Goal: Information Seeking & Learning: Learn about a topic

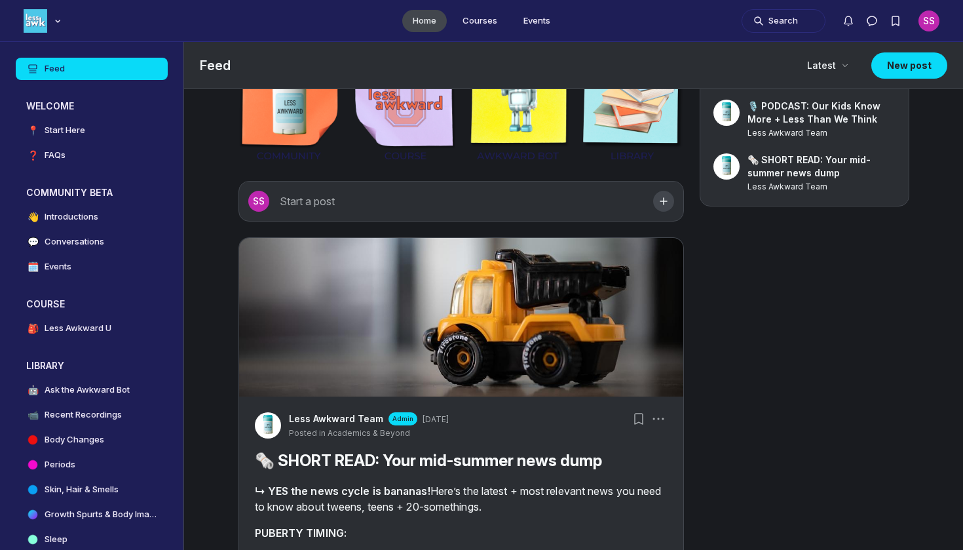
click at [528, 8] on ul "Home Courses Events" at bounding box center [481, 20] width 963 height 41
click at [531, 20] on link "Events" at bounding box center [537, 21] width 48 height 22
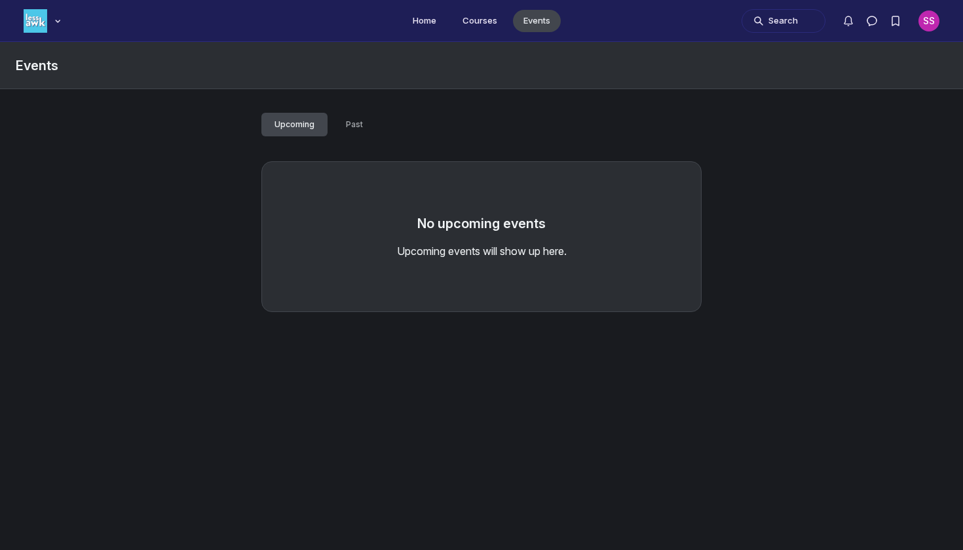
click at [343, 111] on div "Upcoming Past" at bounding box center [481, 122] width 440 height 35
click at [346, 119] on span "Past" at bounding box center [354, 124] width 17 height 10
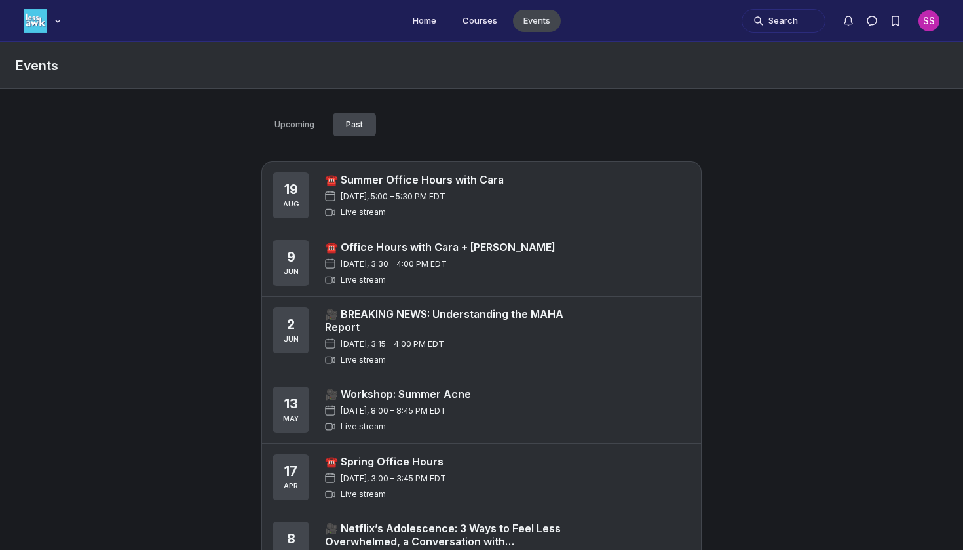
click at [371, 182] on link "☎️ Summer Office Hours with Cara" at bounding box center [414, 179] width 179 height 13
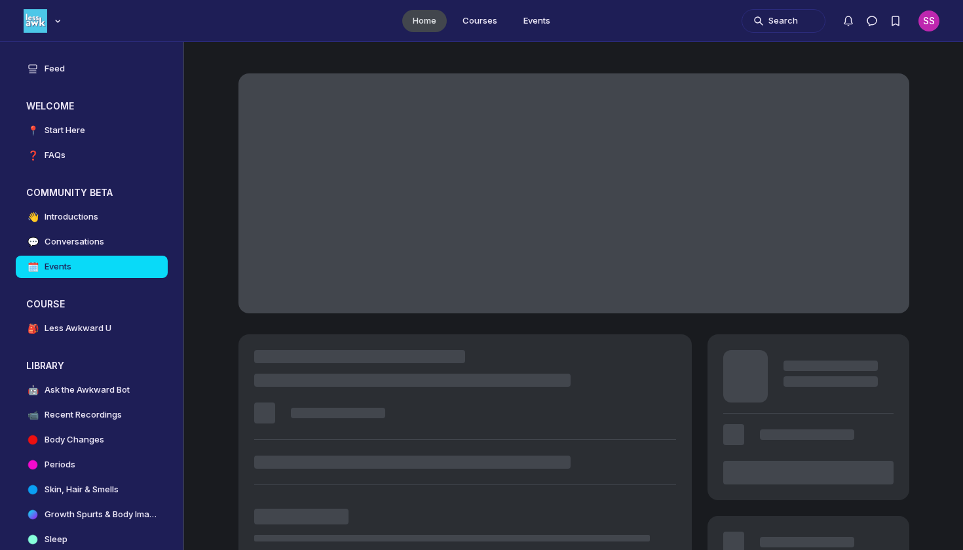
scroll to position [3945, 2510]
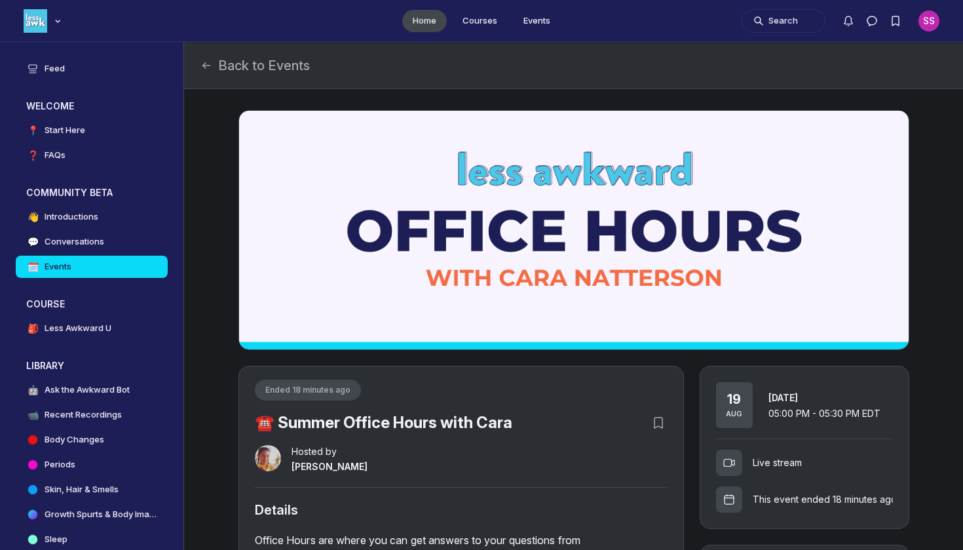
click at [843, 509] on div "This event ended 18 minutes ago" at bounding box center [804, 494] width 177 height 37
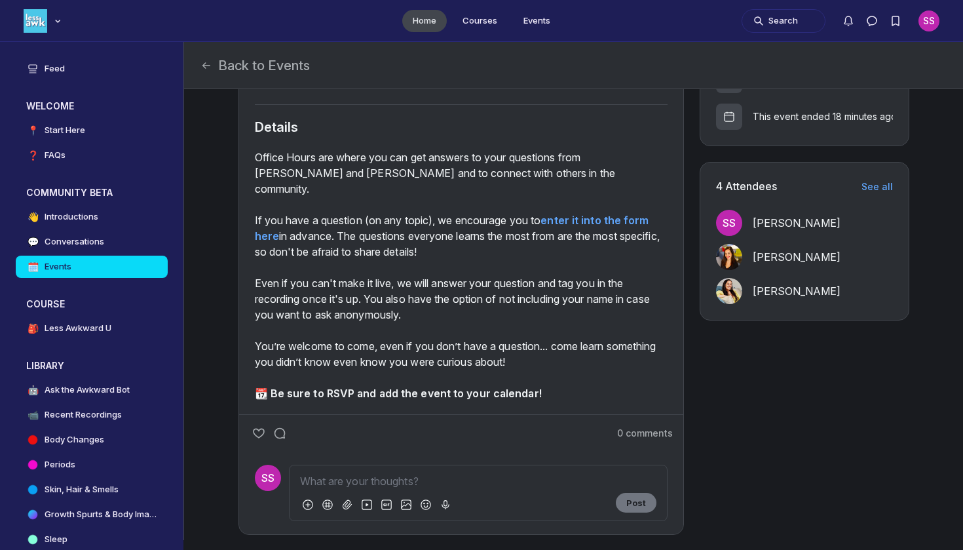
scroll to position [380, 0]
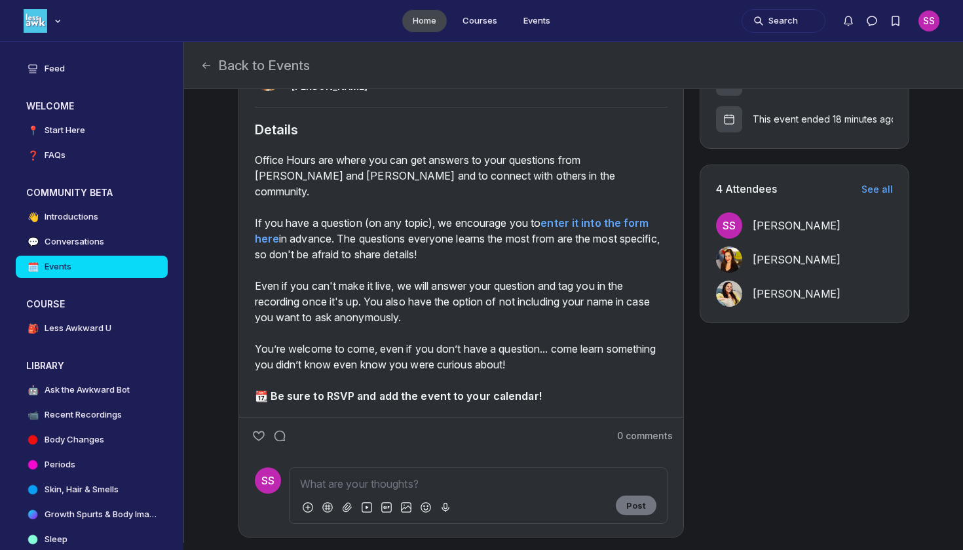
click at [874, 191] on span "See all" at bounding box center [877, 189] width 31 height 11
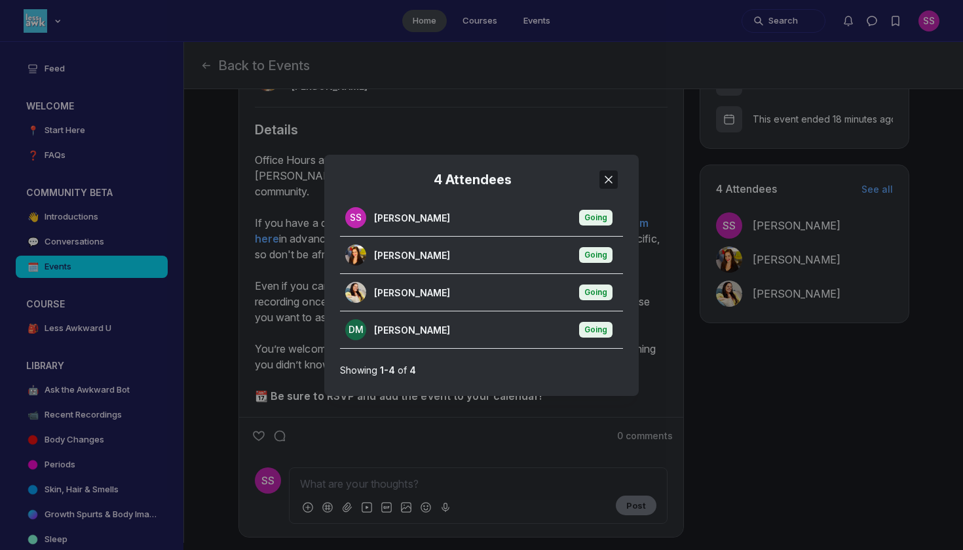
click at [612, 172] on button "Close" at bounding box center [609, 179] width 18 height 18
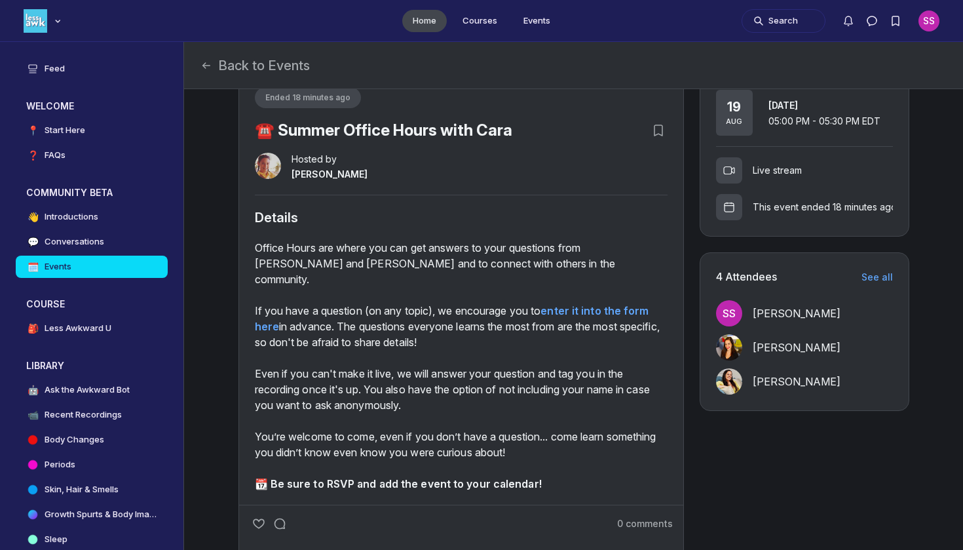
scroll to position [267, 0]
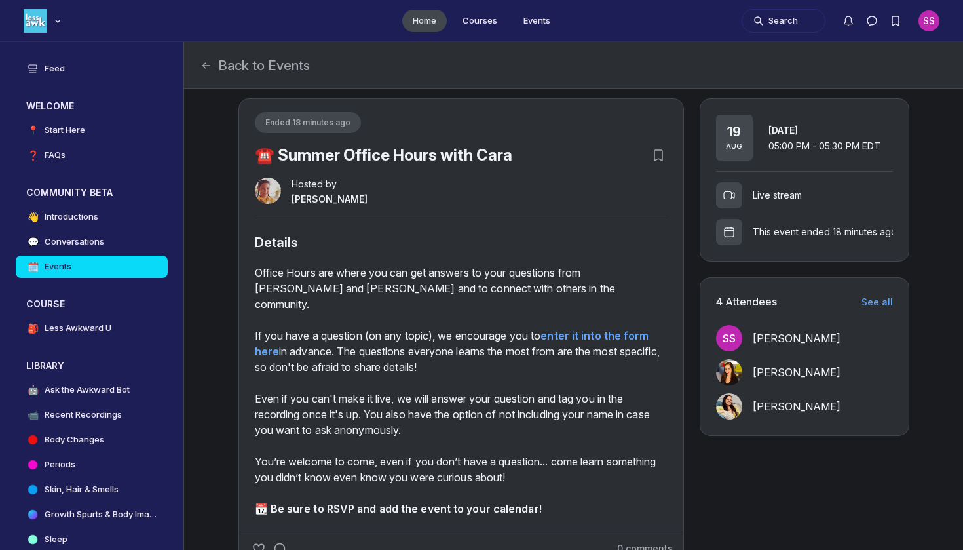
click at [792, 242] on div "This event ended 18 minutes ago" at bounding box center [804, 226] width 177 height 37
click at [779, 176] on div "Live stream" at bounding box center [804, 190] width 177 height 37
click at [779, 158] on div "[DATE] [DATE] 05:00 PM - 05:30 PM EDT" at bounding box center [804, 138] width 177 height 46
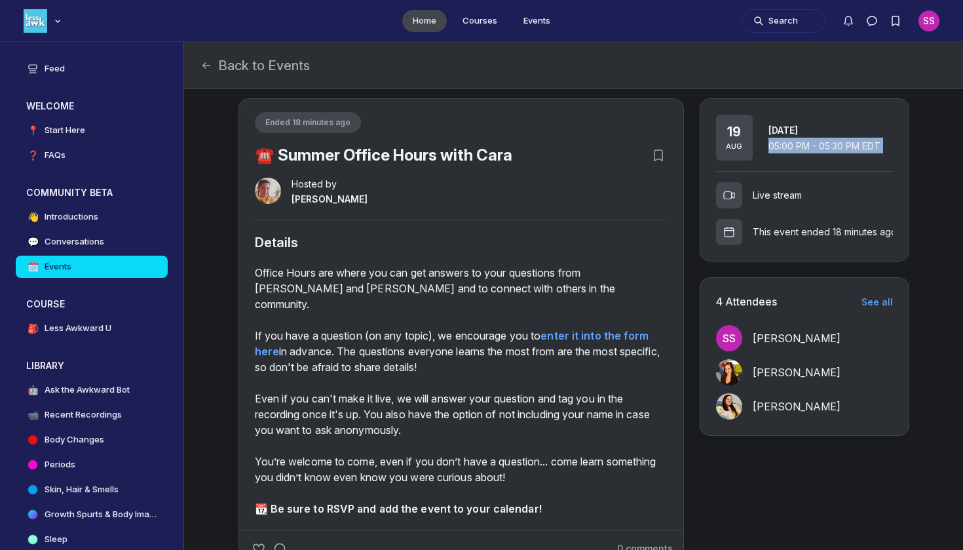
click at [783, 145] on span "05:00 PM - 05:30 PM EDT" at bounding box center [825, 145] width 112 height 11
click at [785, 205] on div "Live stream" at bounding box center [804, 195] width 177 height 26
click at [244, 67] on button "Back to Events" at bounding box center [255, 65] width 110 height 18
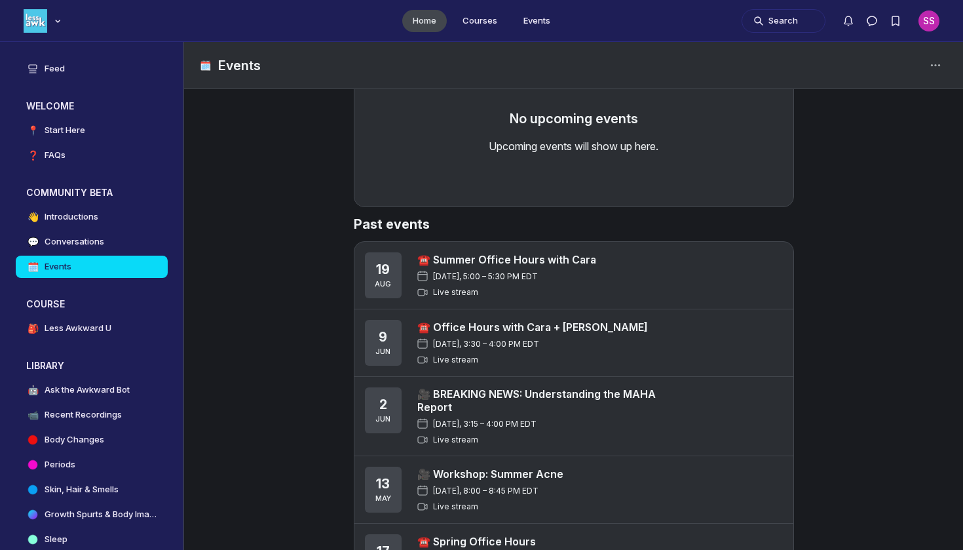
scroll to position [100, 0]
click at [600, 338] on div "[DATE], 3:30 – 4:00 PM EDT" at bounding box center [532, 343] width 231 height 10
click at [575, 326] on link "☎️ Office Hours with Cara + [PERSON_NAME]" at bounding box center [532, 326] width 231 height 13
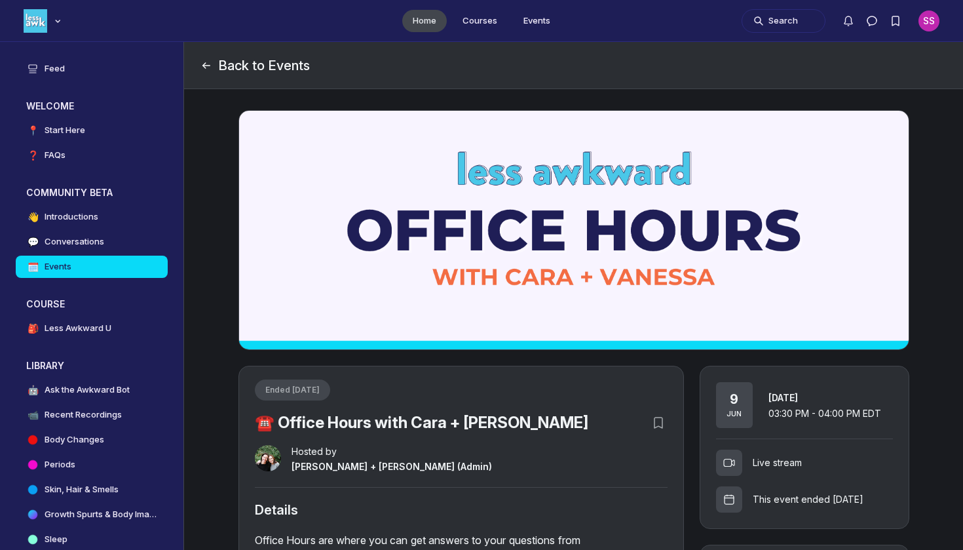
click at [233, 66] on button "Back to Events" at bounding box center [255, 65] width 110 height 18
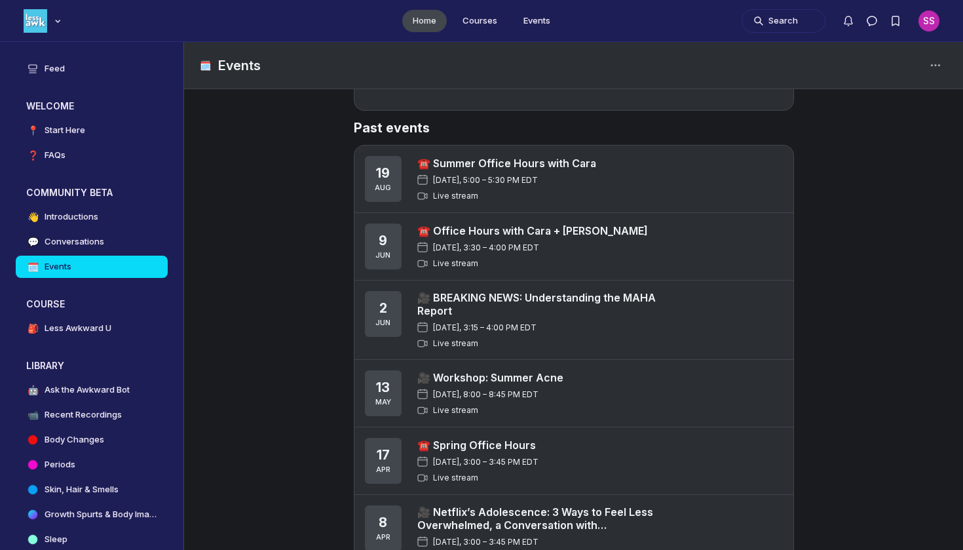
scroll to position [197, 0]
click at [583, 458] on div "☎️ Spring Office Hours [DATE], 3:00 – 3:45 PM EDT Live stream" at bounding box center [600, 460] width 366 height 46
click at [497, 446] on link "☎️ Spring Office Hours" at bounding box center [477, 444] width 121 height 13
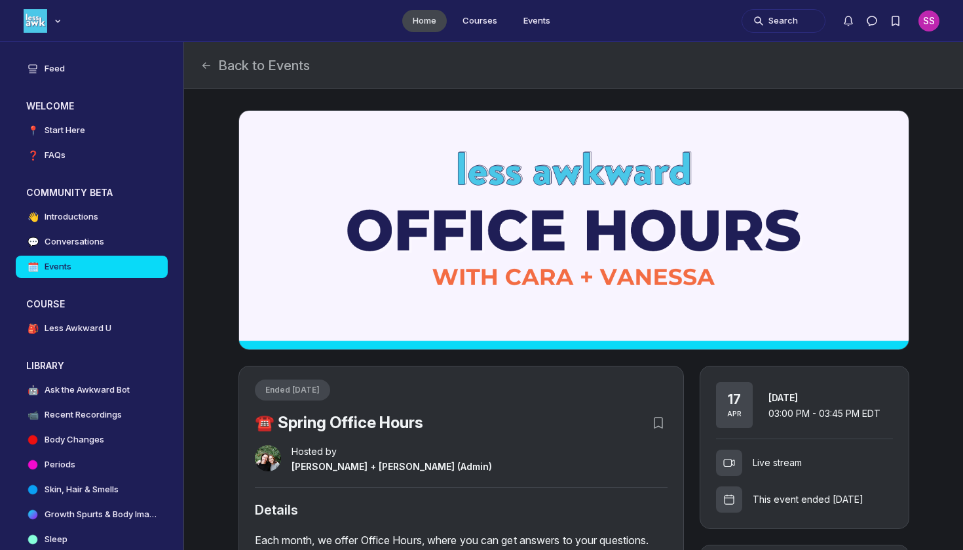
click at [325, 397] on div "Ended [DATE]" at bounding box center [292, 389] width 75 height 21
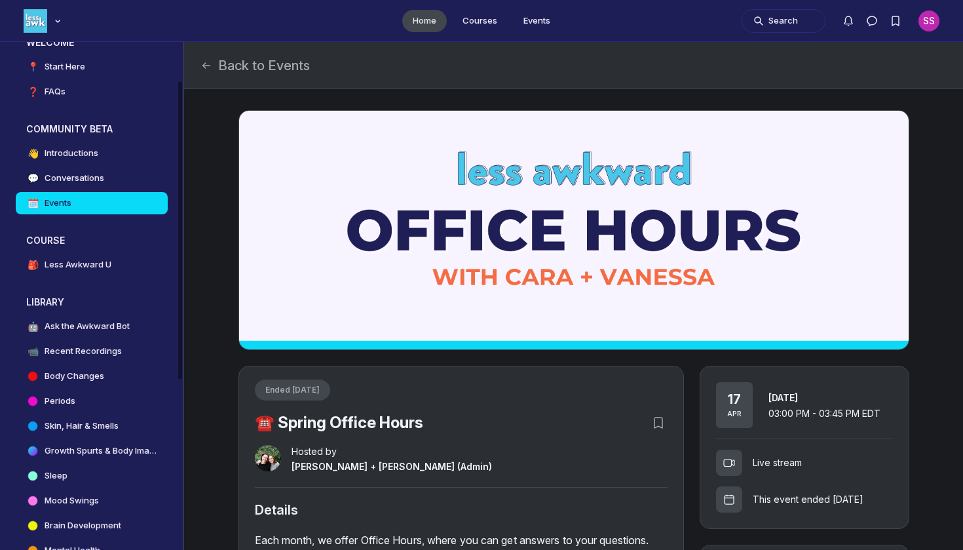
scroll to position [68, 0]
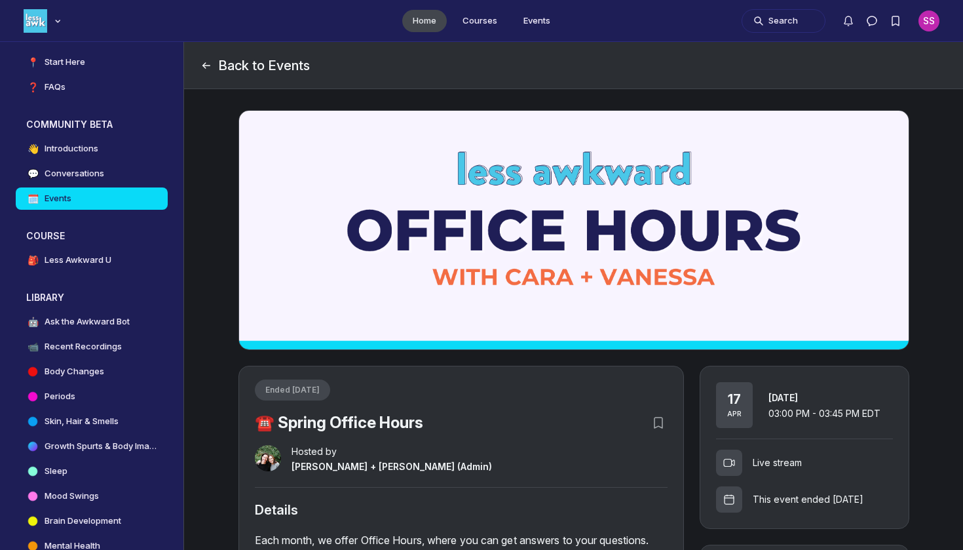
click at [233, 67] on button "Back to Events" at bounding box center [255, 65] width 110 height 18
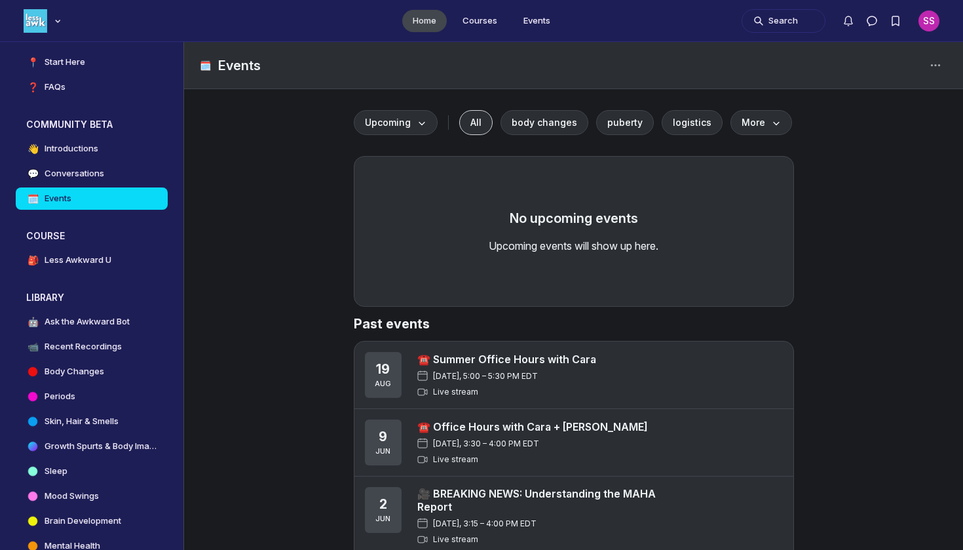
scroll to position [-1, 0]
click at [551, 400] on div "[DATE] ☎️ Summer Office Hours with Cara [DATE], 5:00 – 5:30 PM EDT Live stream" at bounding box center [574, 375] width 439 height 68
click at [559, 364] on link "☎️ Summer Office Hours with Cara" at bounding box center [506, 359] width 179 height 13
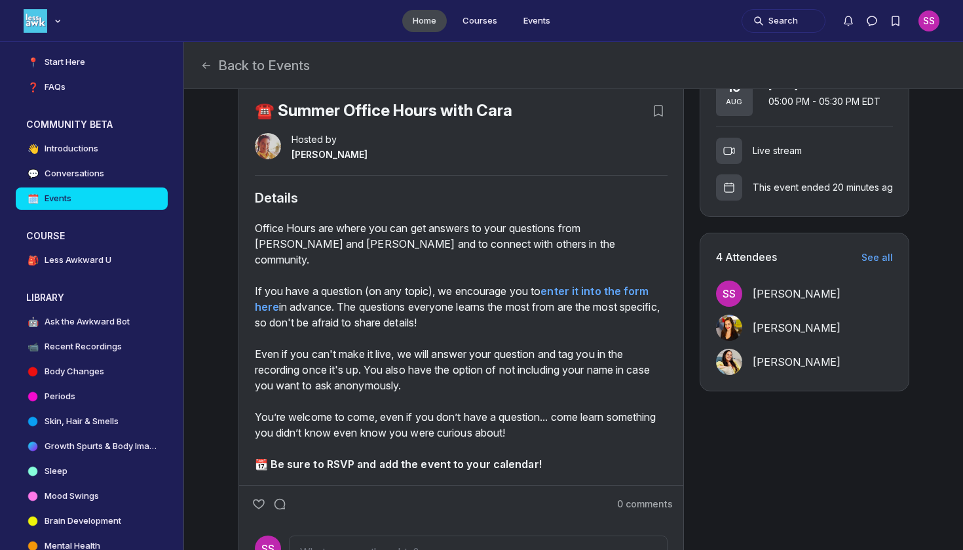
scroll to position [301, 0]
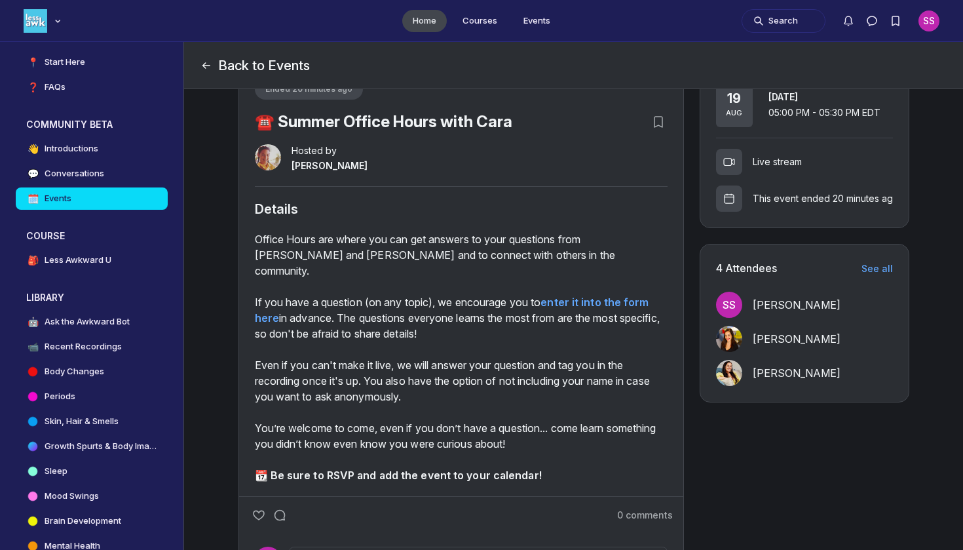
click at [238, 73] on button "Back to Events" at bounding box center [255, 65] width 110 height 18
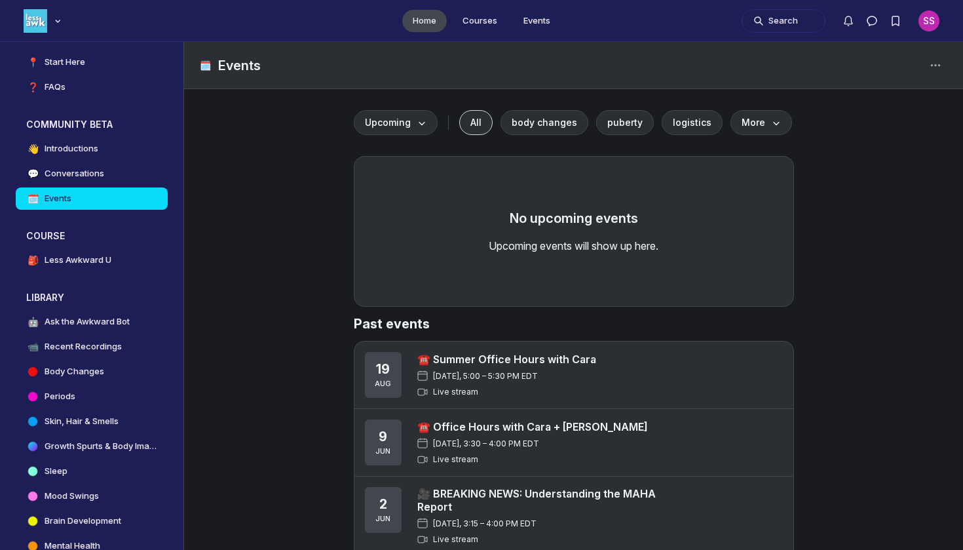
click at [503, 444] on span "[DATE], 3:30 – 4:00 PM EDT" at bounding box center [486, 443] width 106 height 10
click at [505, 433] on div "☎️ Office Hours with [PERSON_NAME] + [PERSON_NAME] [DATE], 3:30 – 4:00 PM EDT L…" at bounding box center [532, 442] width 231 height 46
click at [511, 425] on link "☎️ Office Hours with Cara + [PERSON_NAME]" at bounding box center [532, 426] width 231 height 13
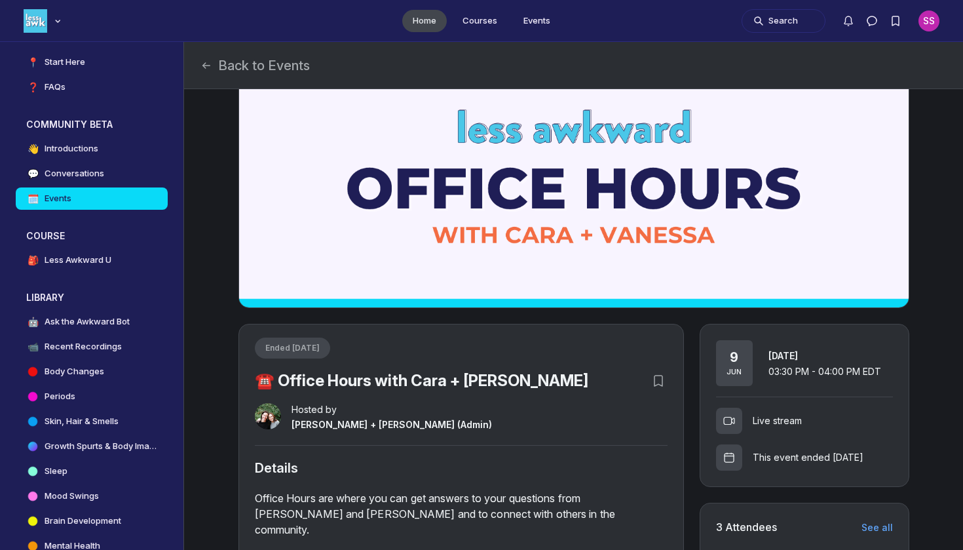
scroll to position [43, 0]
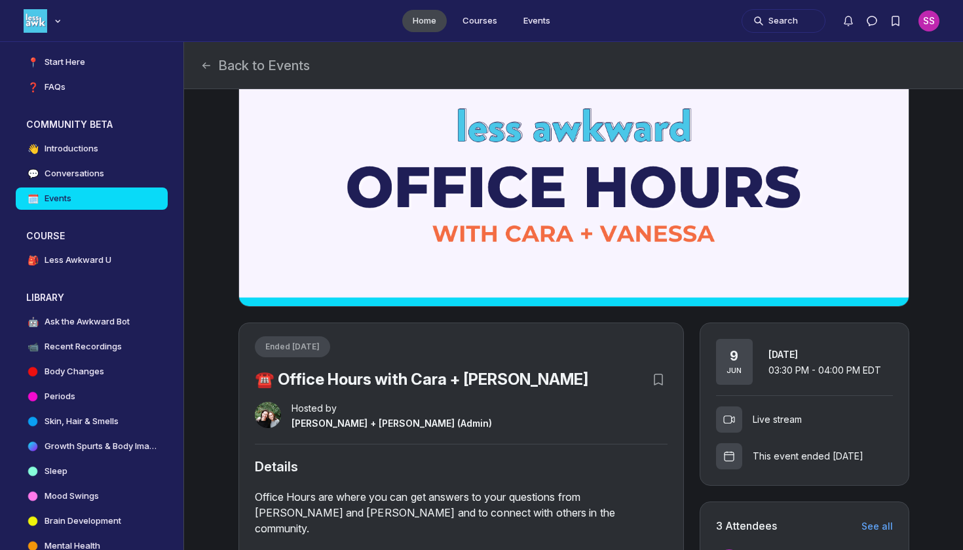
click at [747, 368] on div "[DATE]" at bounding box center [734, 362] width 37 height 46
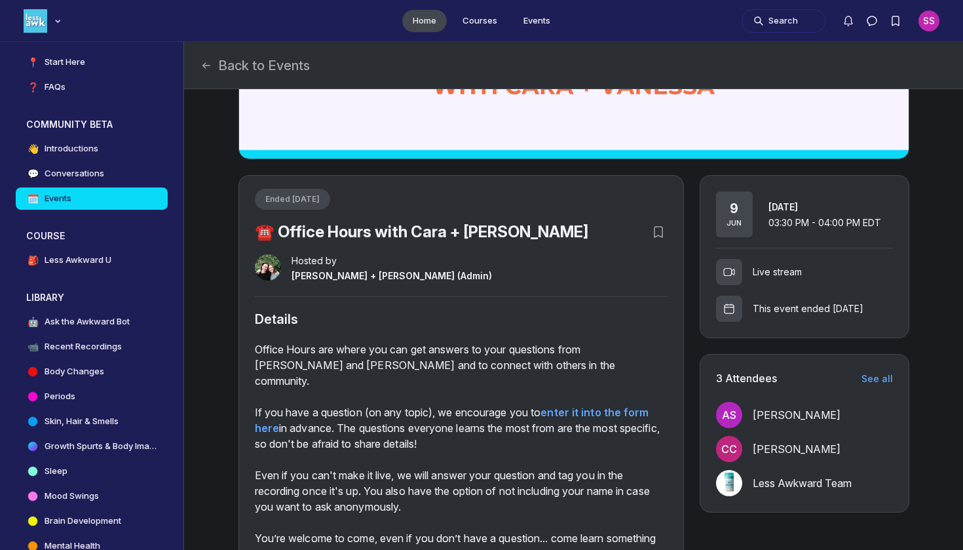
scroll to position [223, 0]
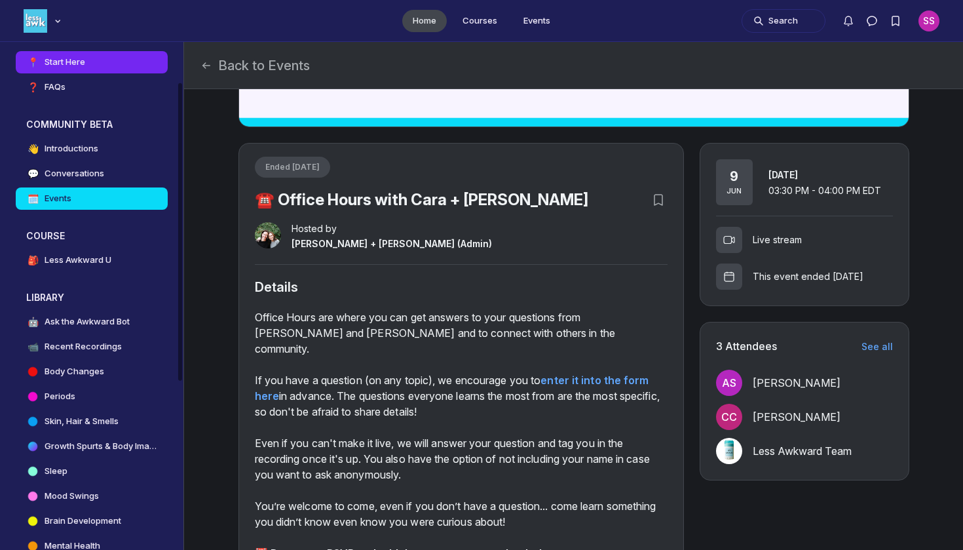
click at [138, 63] on link "📍 Start Here" at bounding box center [92, 62] width 152 height 22
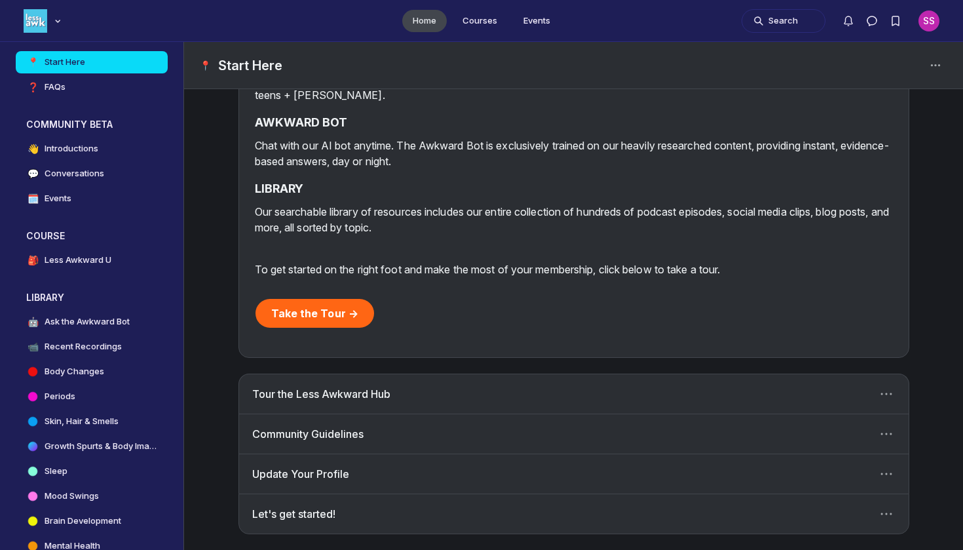
scroll to position [304, 0]
click at [508, 52] on div "📍 Start Here" at bounding box center [573, 65] width 779 height 47
click at [501, 20] on link "Courses" at bounding box center [480, 21] width 56 height 22
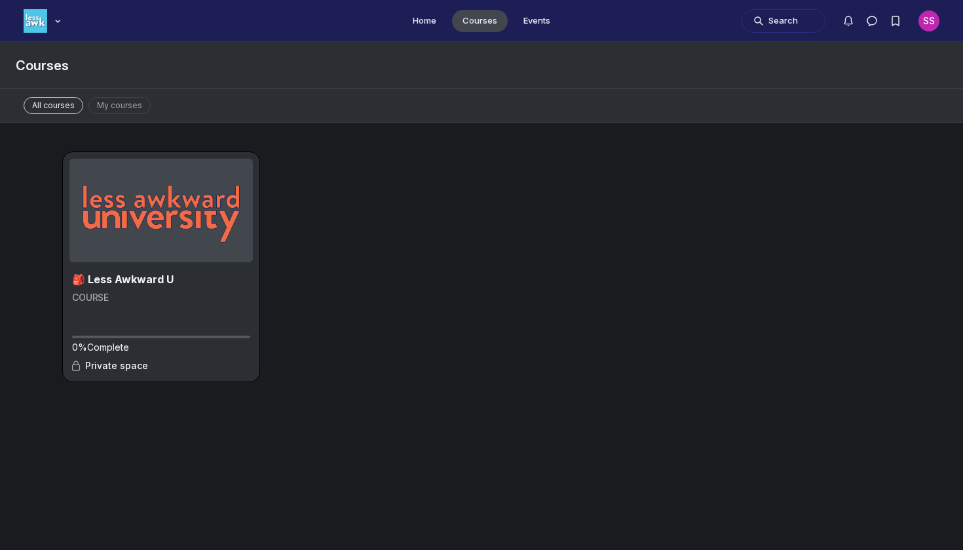
click at [526, 34] on ul "Home Courses Events" at bounding box center [481, 20] width 963 height 41
click at [535, 25] on link "Events" at bounding box center [537, 21] width 48 height 22
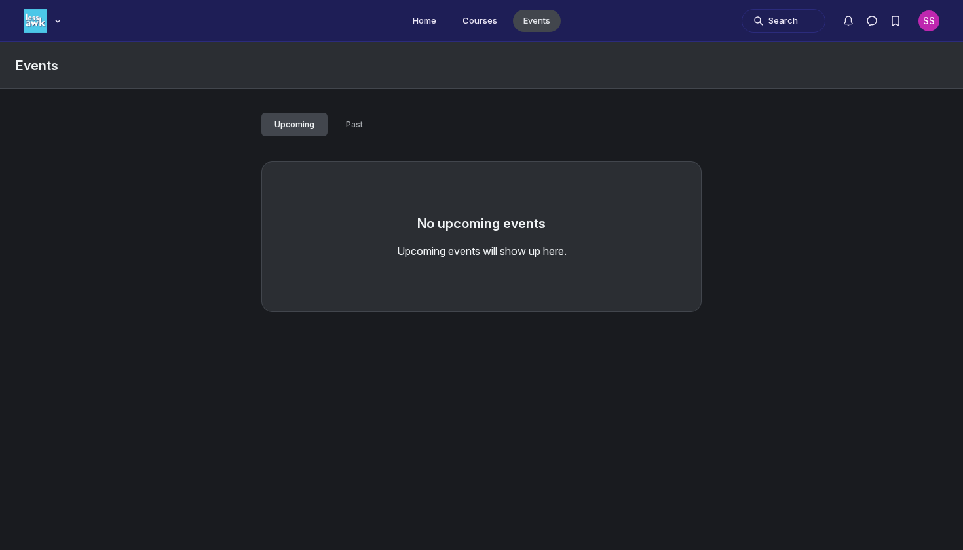
click at [364, 135] on button "Past" at bounding box center [354, 125] width 43 height 24
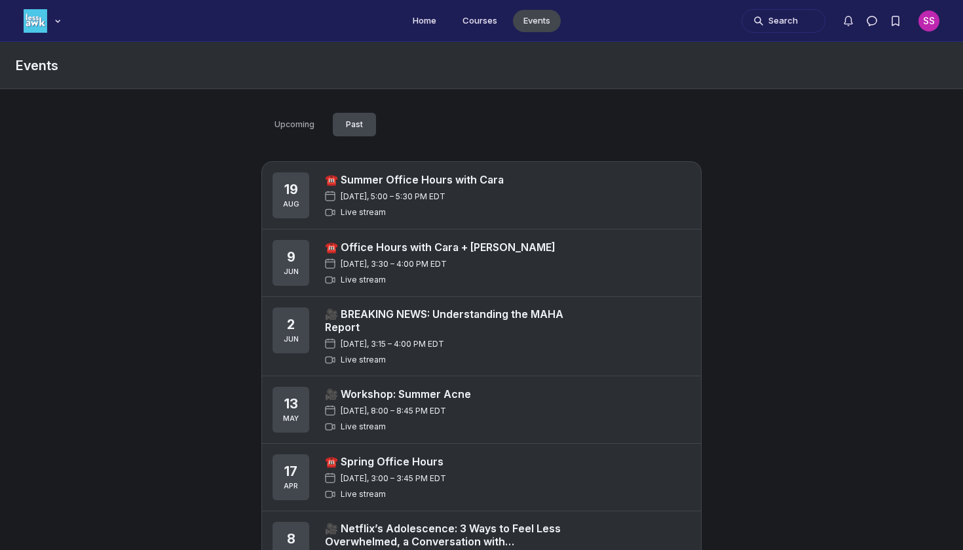
click at [362, 181] on link "☎️ Summer Office Hours with Cara" at bounding box center [414, 179] width 179 height 13
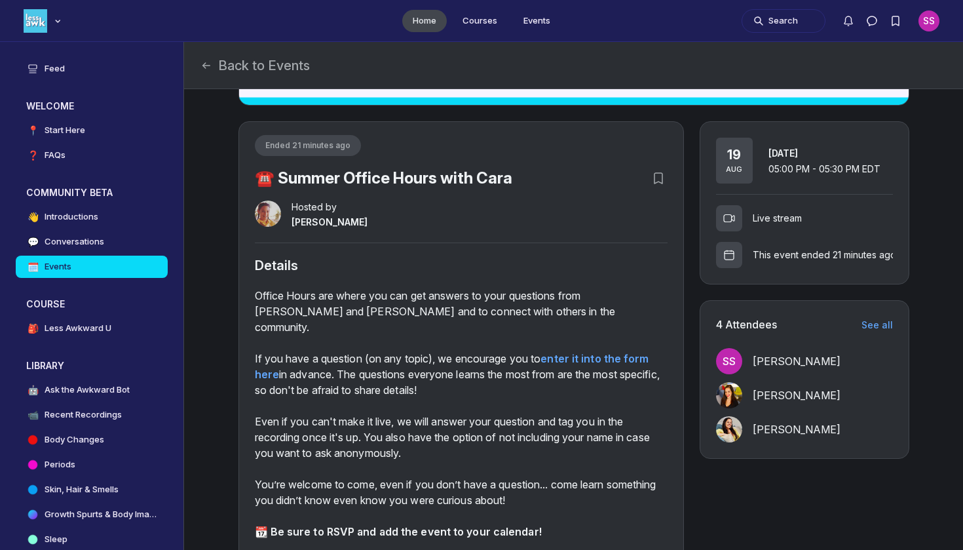
scroll to position [213, 0]
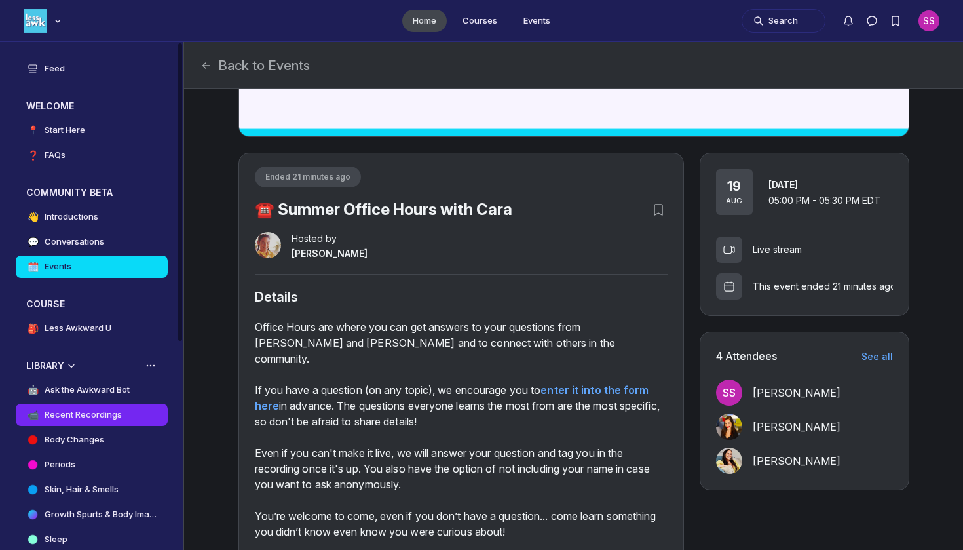
click at [98, 414] on h4 "Recent Recordings" at bounding box center [83, 414] width 77 height 13
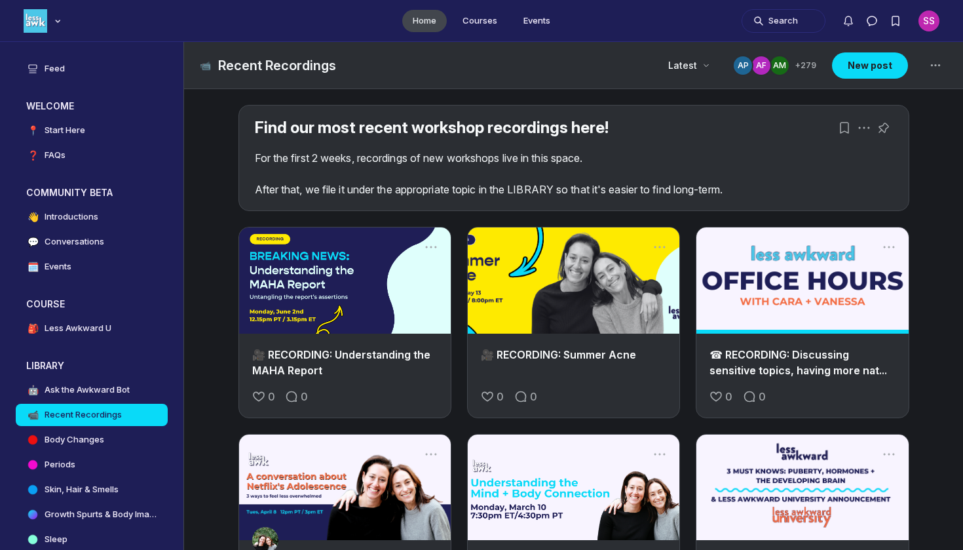
click at [340, 307] on link "Main Content" at bounding box center [345, 280] width 212 height 106
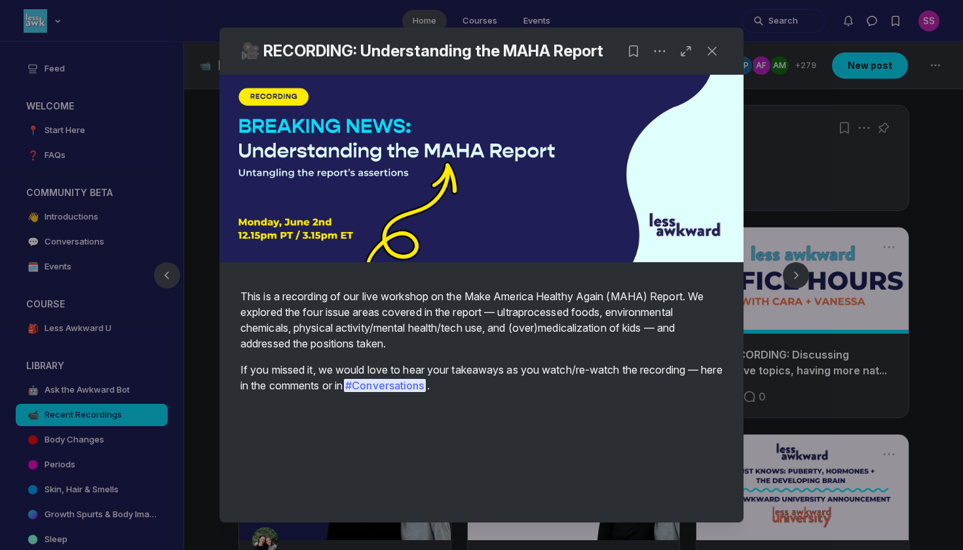
click at [963, 229] on div at bounding box center [481, 275] width 963 height 550
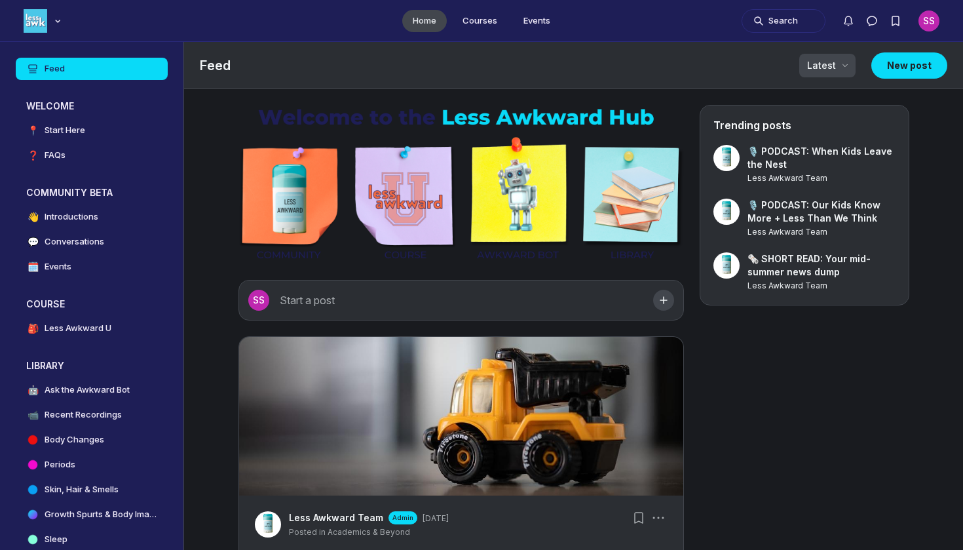
click at [834, 54] on div "Latest" at bounding box center [828, 66] width 56 height 24
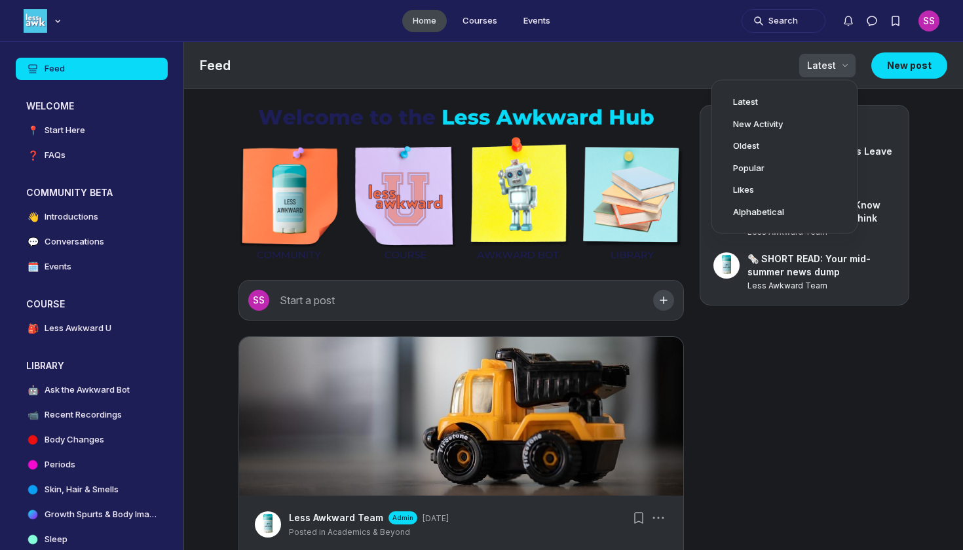
click at [834, 66] on span "Latest" at bounding box center [821, 65] width 29 height 13
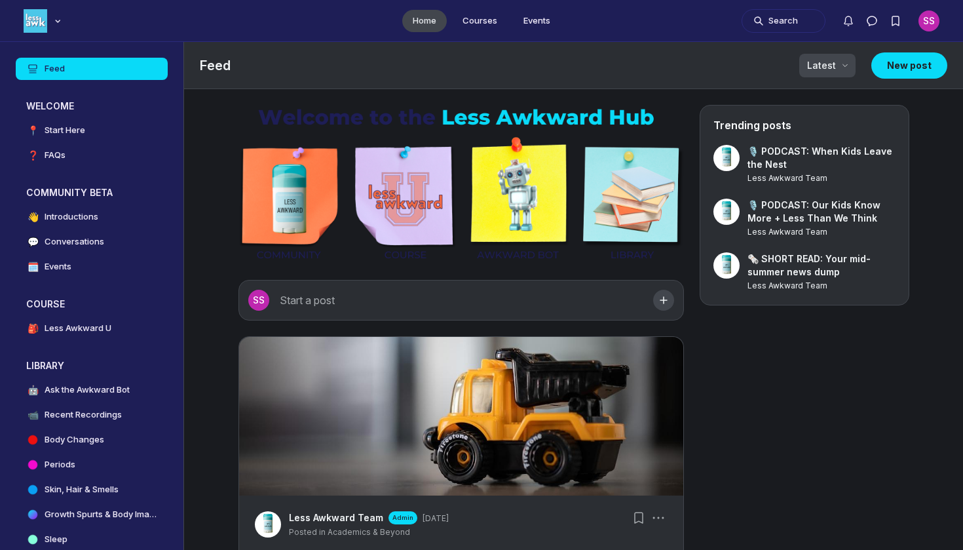
click at [842, 62] on icon "Page Header" at bounding box center [845, 65] width 13 height 13
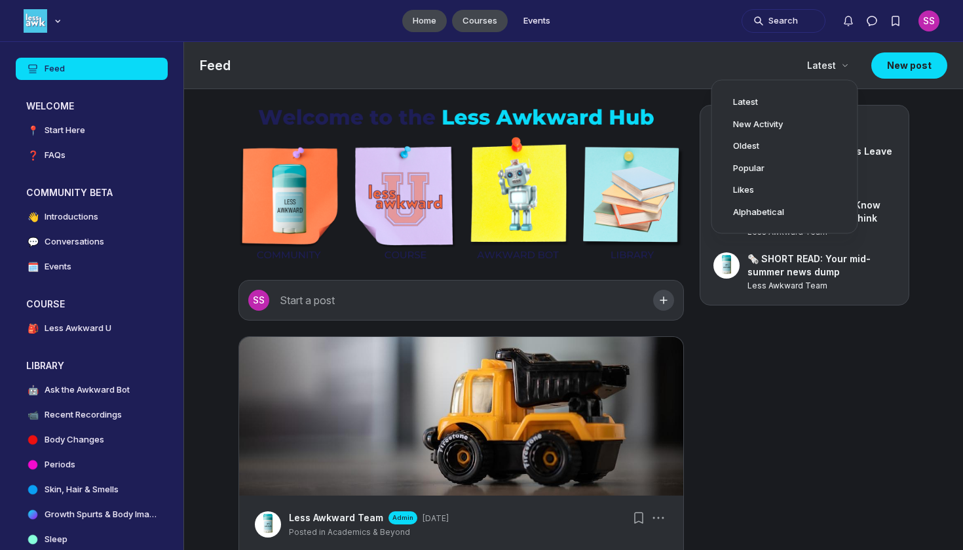
click at [473, 24] on link "Courses" at bounding box center [480, 21] width 56 height 22
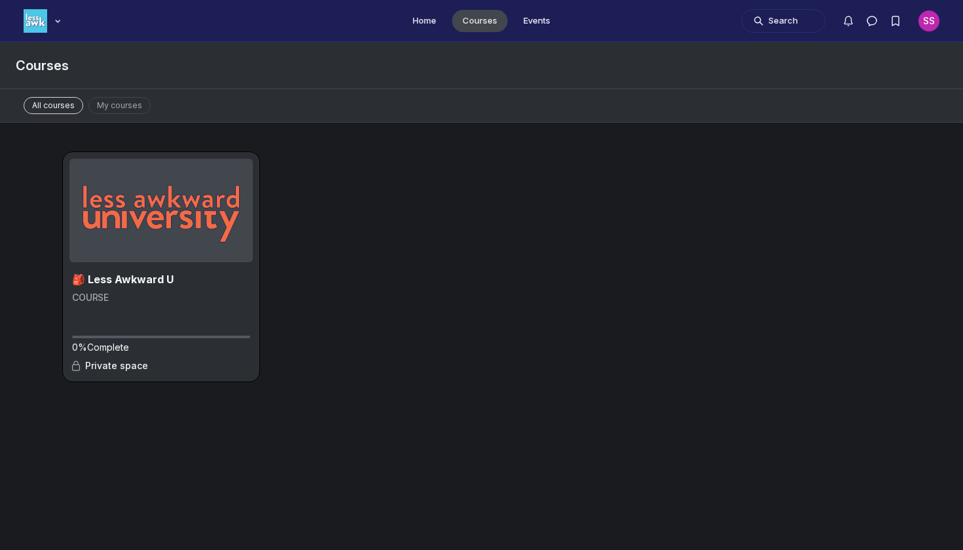
click at [519, 3] on ul "Home Courses Events" at bounding box center [481, 20] width 963 height 41
click at [522, 25] on link "Events" at bounding box center [537, 21] width 48 height 22
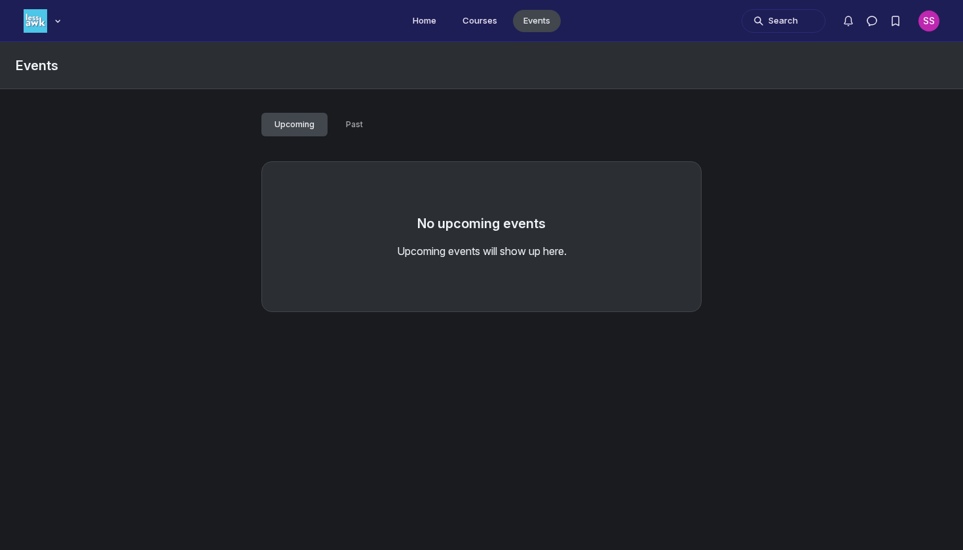
click at [349, 119] on span "Past" at bounding box center [354, 124] width 17 height 10
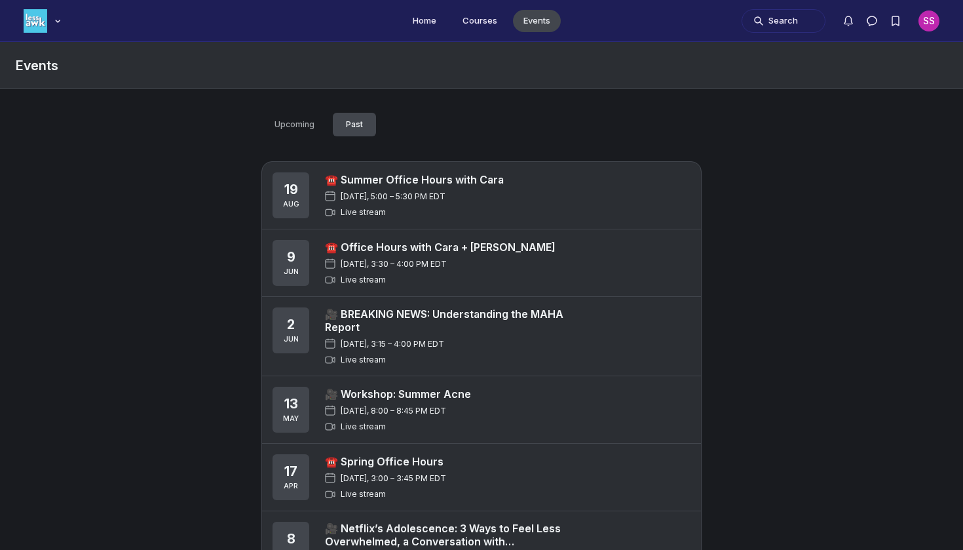
click at [393, 185] on link "☎️ Summer Office Hours with Cara" at bounding box center [414, 179] width 179 height 13
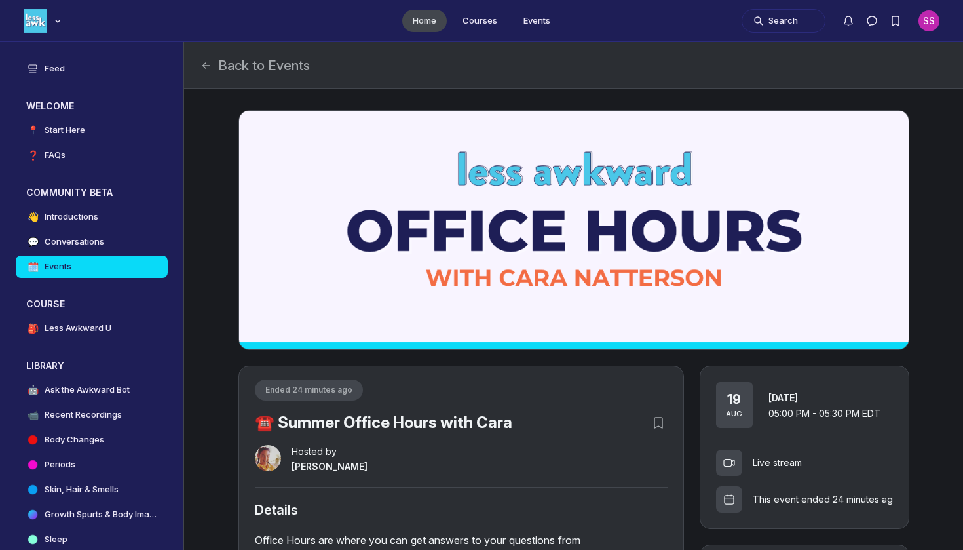
scroll to position [237, 0]
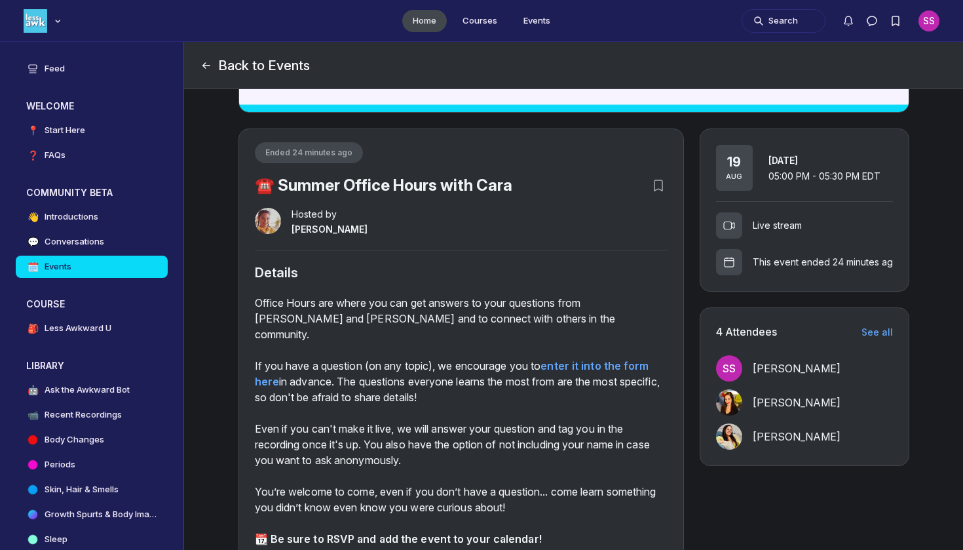
click at [235, 68] on button "Back to Events" at bounding box center [255, 65] width 110 height 18
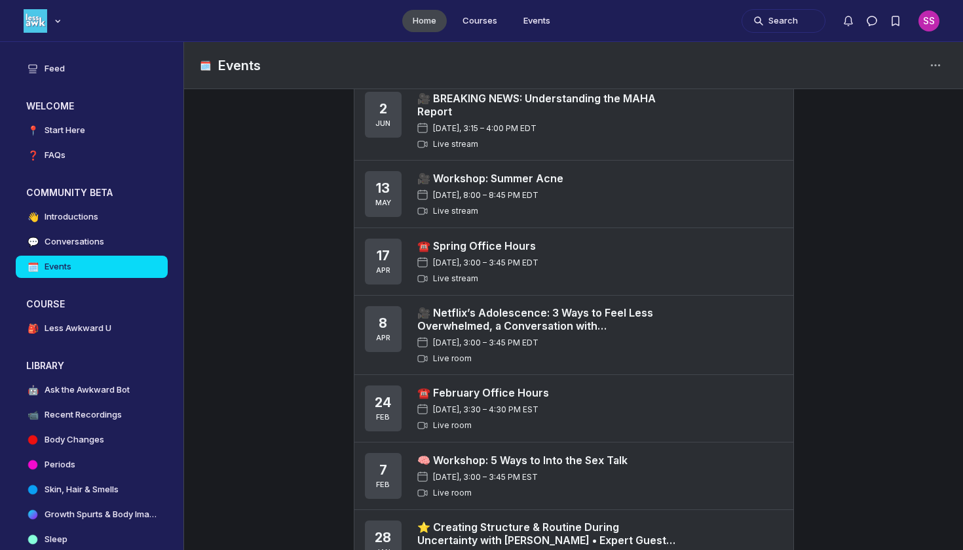
scroll to position [396, 0]
click at [539, 393] on link "☎️ February Office Hours" at bounding box center [483, 391] width 132 height 13
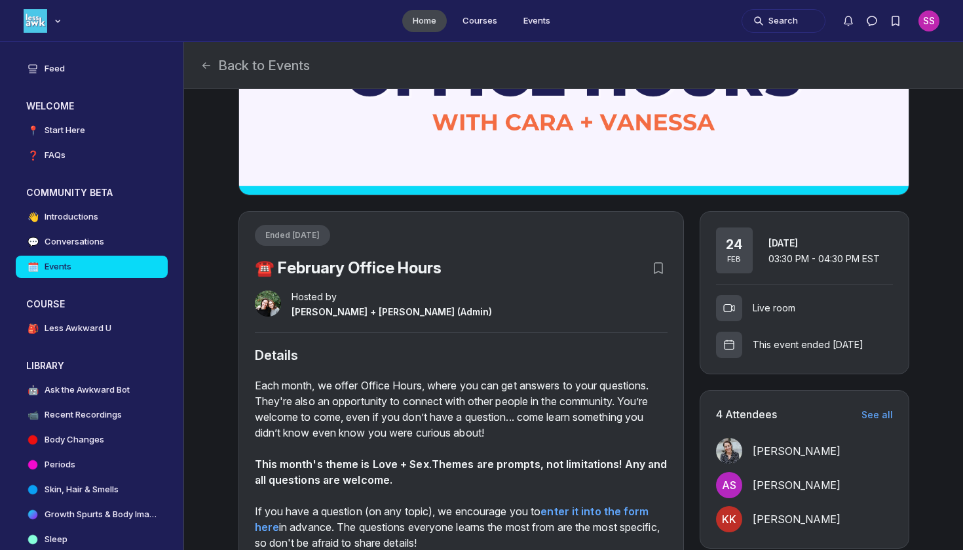
scroll to position [147, 0]
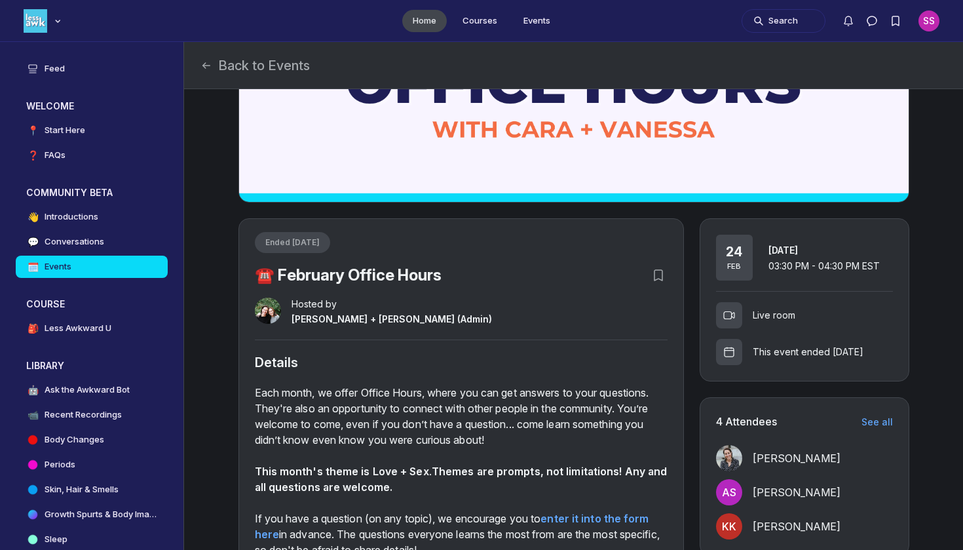
click at [330, 248] on div "Ended 6 months ago" at bounding box center [292, 242] width 75 height 21
click at [379, 383] on div "Details" at bounding box center [461, 362] width 413 height 45
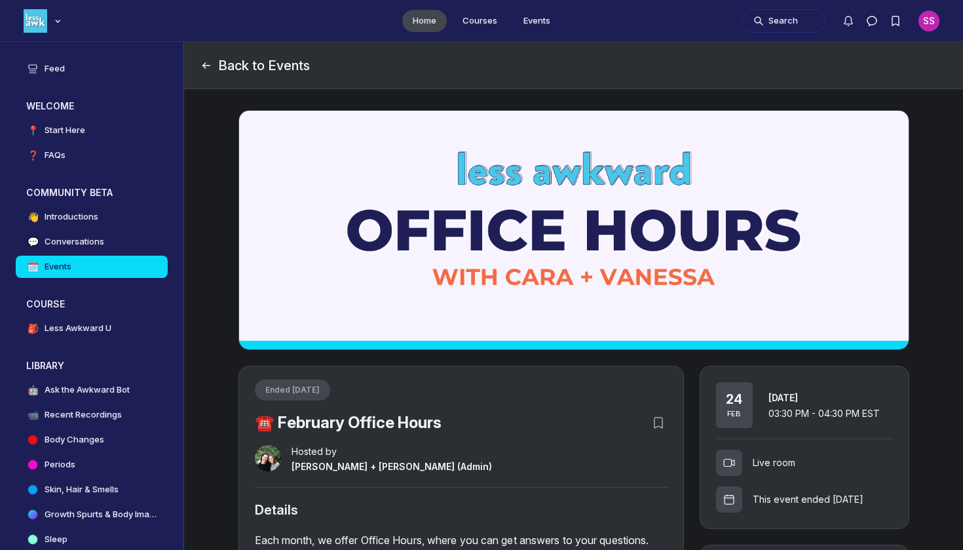
scroll to position [0, 0]
click at [254, 67] on button "Back to Events" at bounding box center [255, 65] width 110 height 18
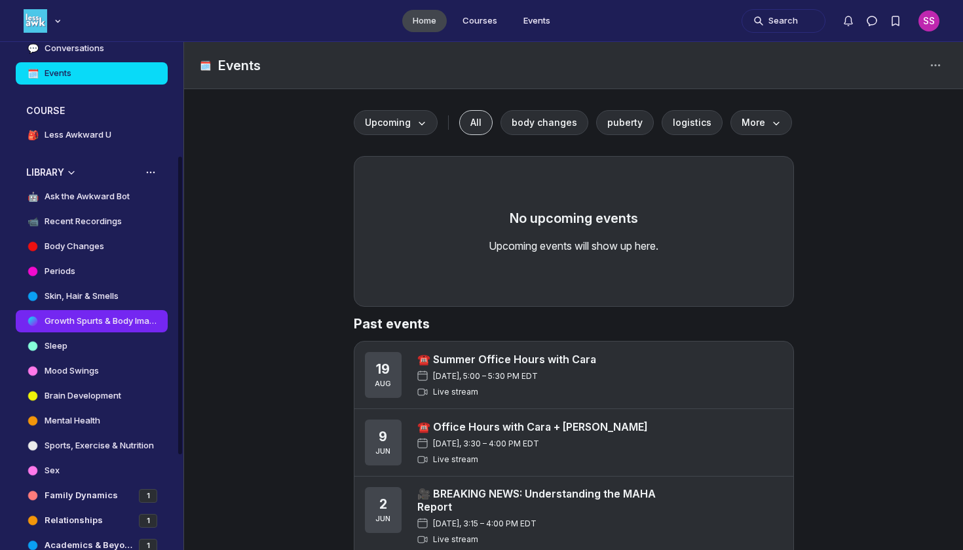
scroll to position [194, 0]
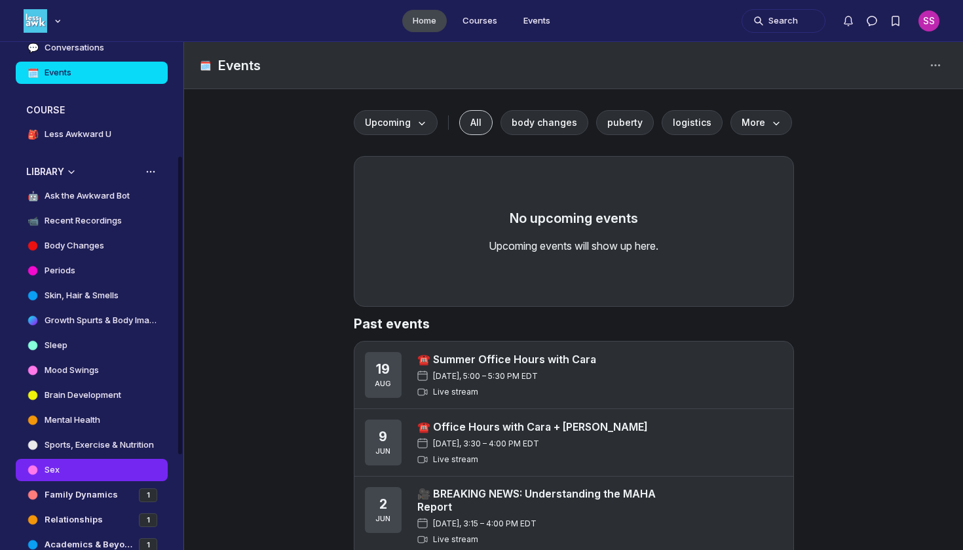
click at [110, 470] on link "Sex" at bounding box center [92, 470] width 152 height 22
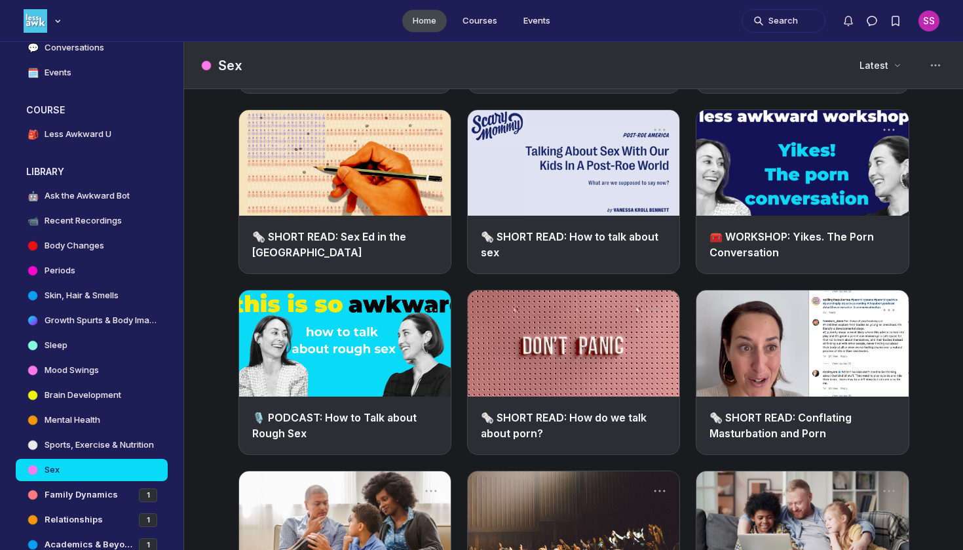
scroll to position [1522, 0]
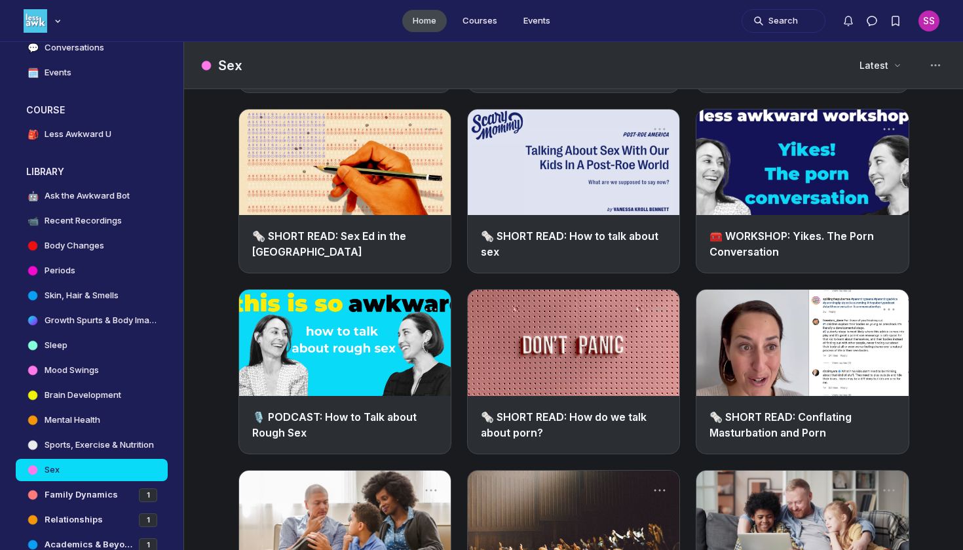
click at [796, 204] on link "Main Content" at bounding box center [803, 162] width 212 height 106
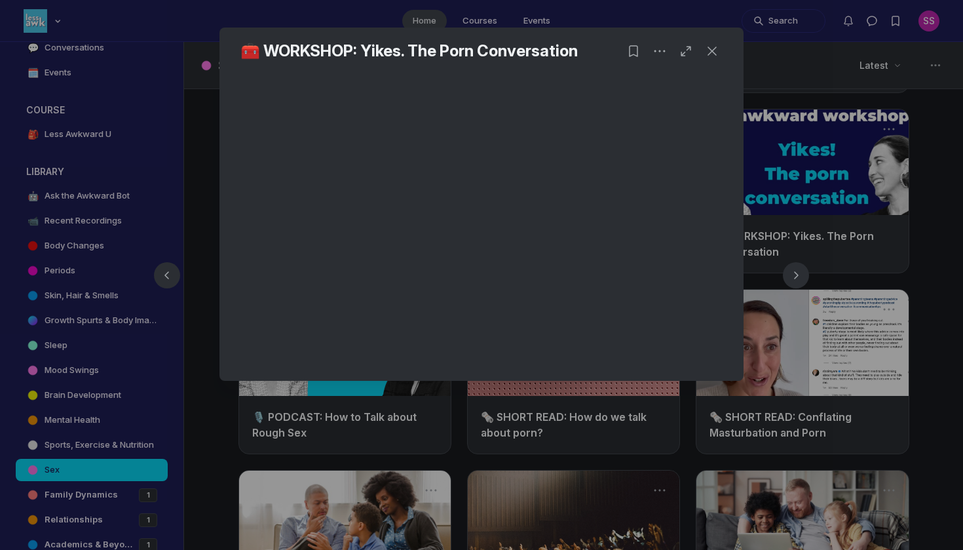
click at [741, 488] on div at bounding box center [481, 275] width 963 height 550
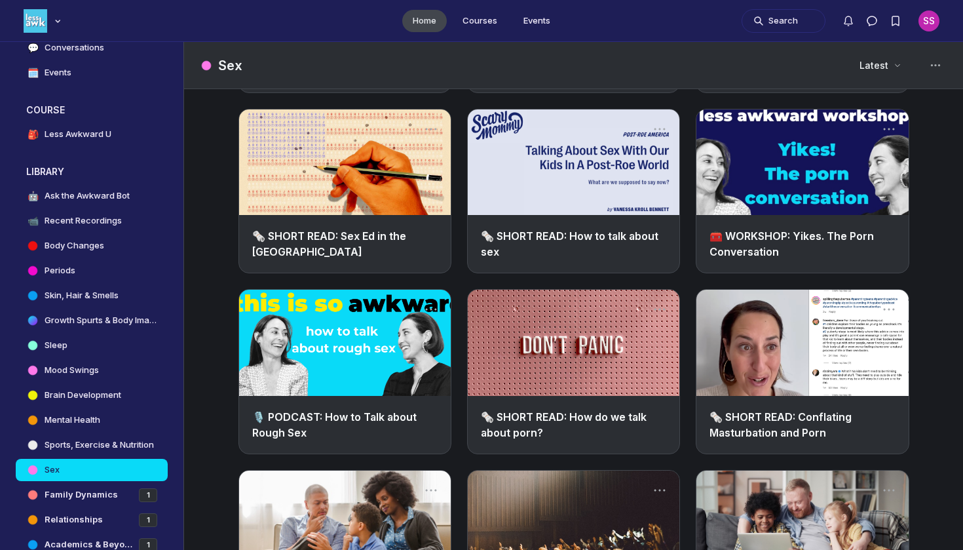
click at [773, 381] on link "Main Content" at bounding box center [803, 343] width 212 height 106
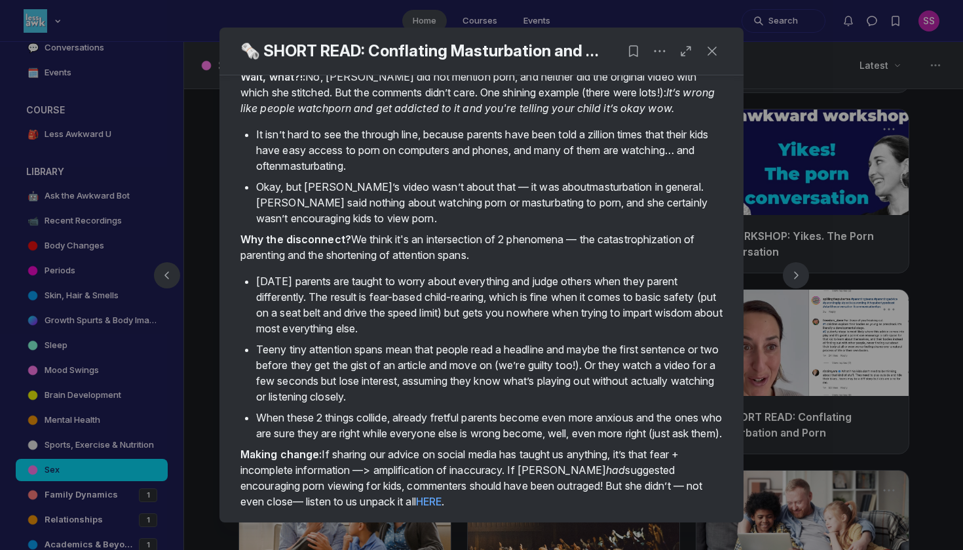
scroll to position [379, 0]
click at [416, 505] on link "HERE" at bounding box center [429, 501] width 26 height 13
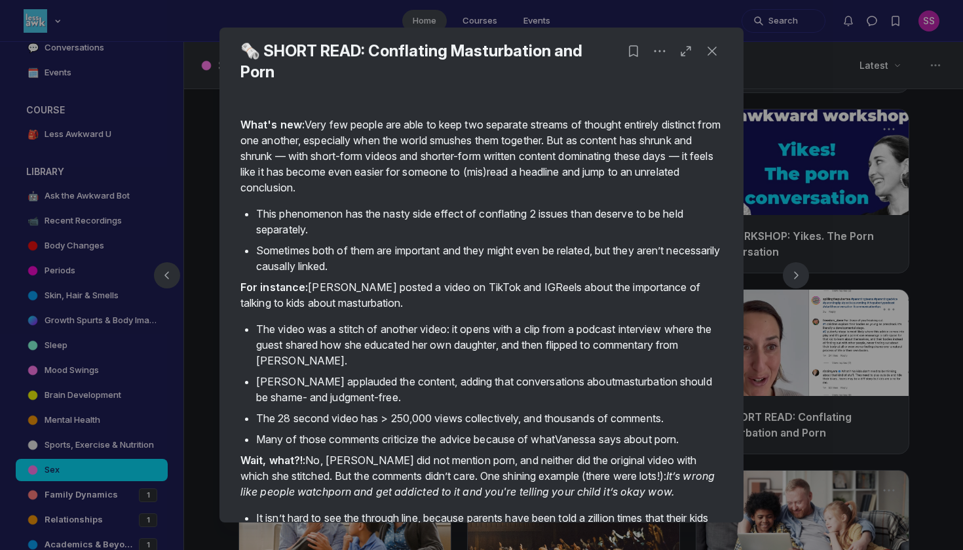
scroll to position [0, 0]
click at [820, 406] on div at bounding box center [481, 275] width 963 height 550
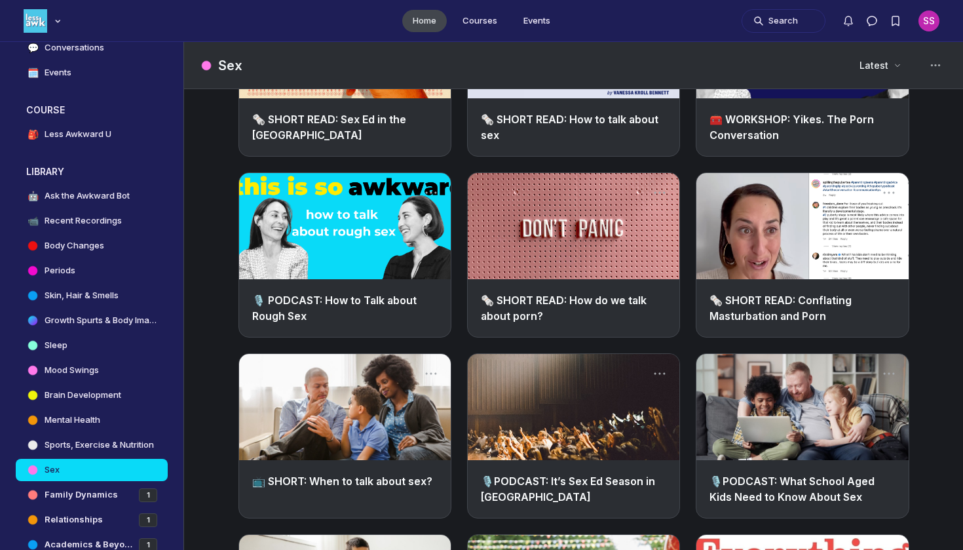
scroll to position [1640, 0]
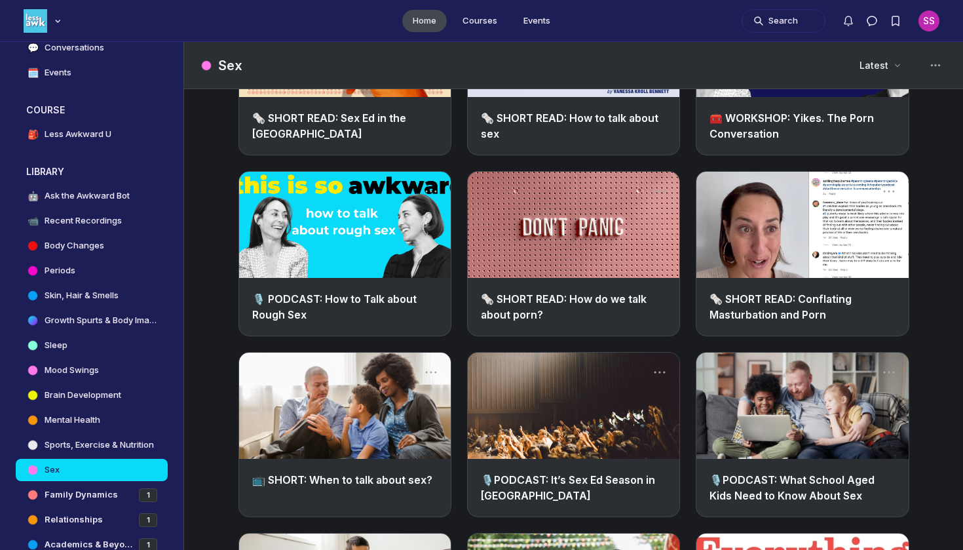
click at [821, 311] on link "🗞️ SHORT READ: Conflating Masturbation and Porn" at bounding box center [781, 306] width 142 height 29
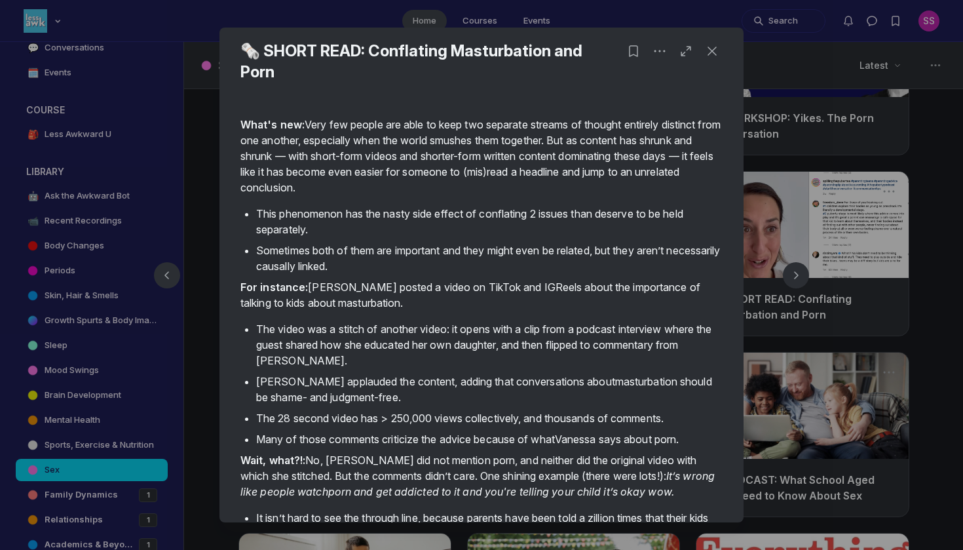
click at [886, 321] on div at bounding box center [481, 275] width 963 height 550
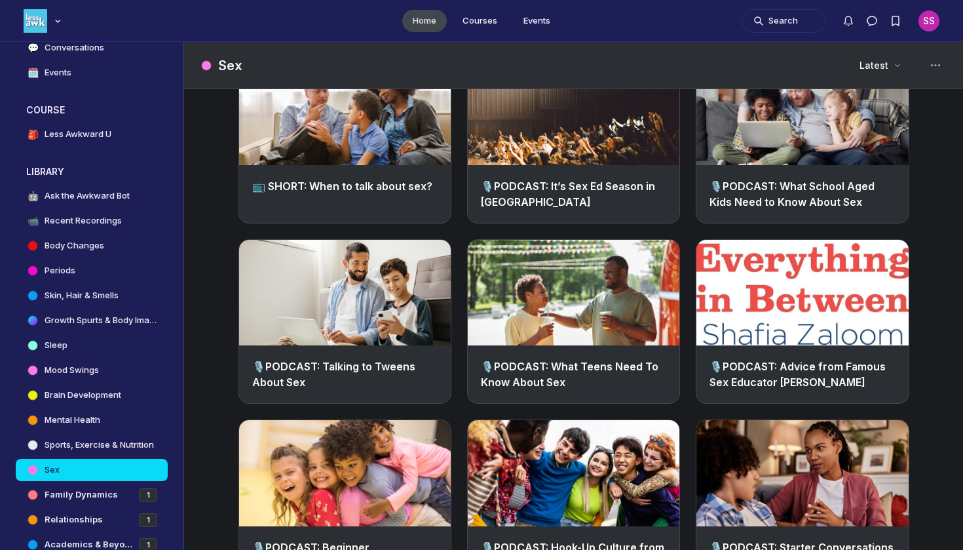
scroll to position [1934, 0]
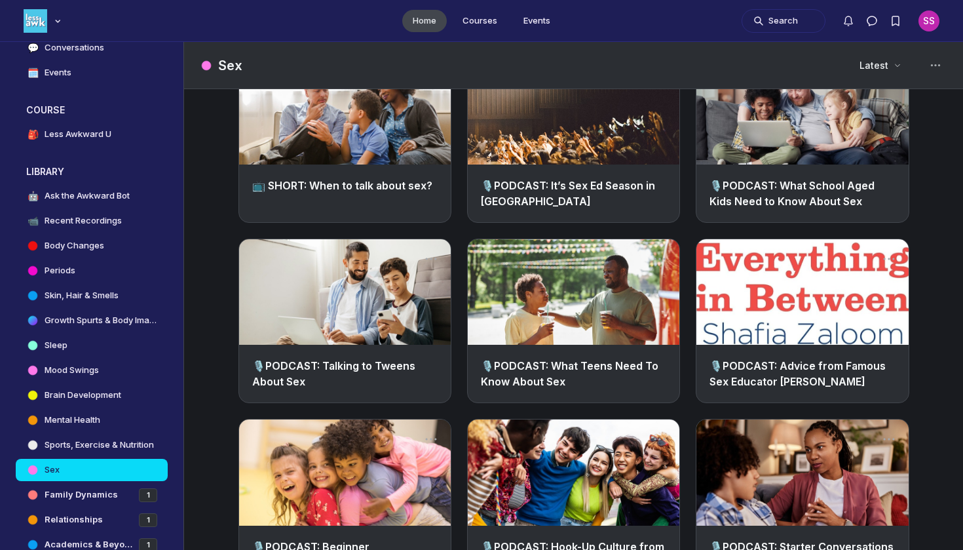
click at [798, 379] on link "🎙️PODCAST: Advice from Famous Sex Educator Shafia Zaloom" at bounding box center [798, 373] width 176 height 29
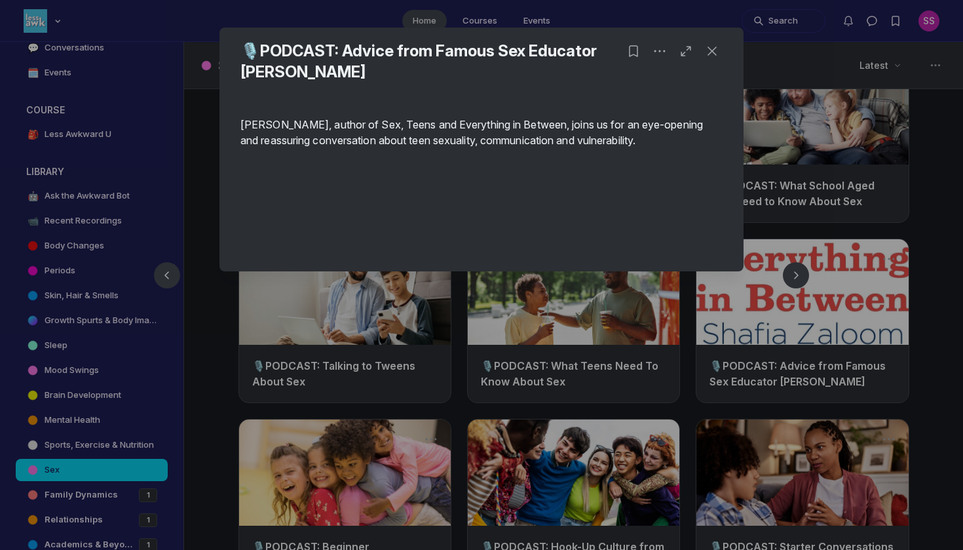
click at [807, 362] on div at bounding box center [481, 275] width 963 height 550
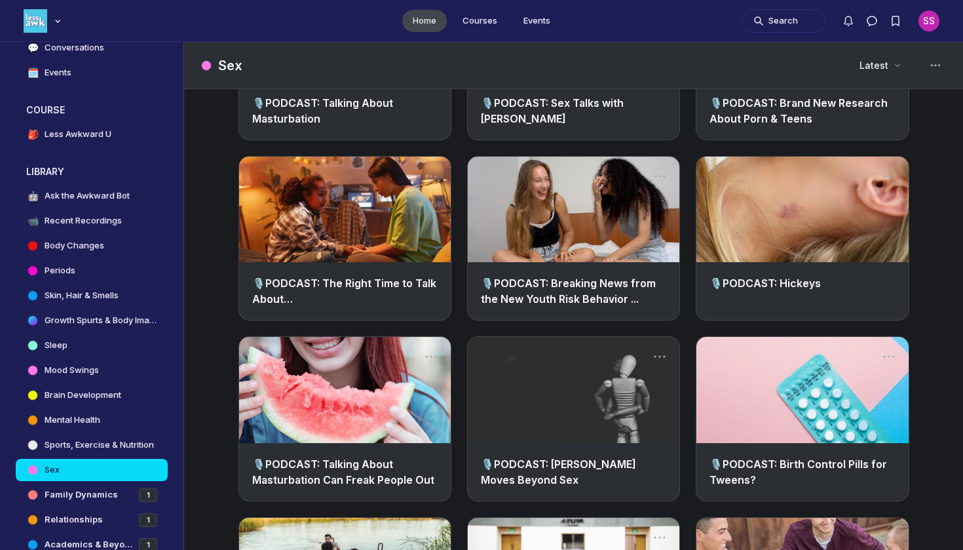
scroll to position [2566, 0]
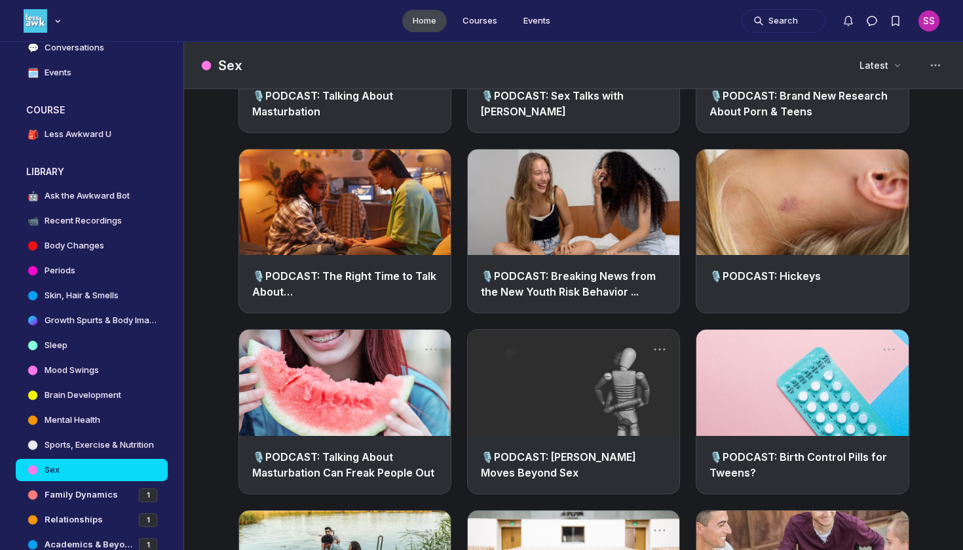
click at [774, 431] on link "Main Content" at bounding box center [803, 383] width 212 height 106
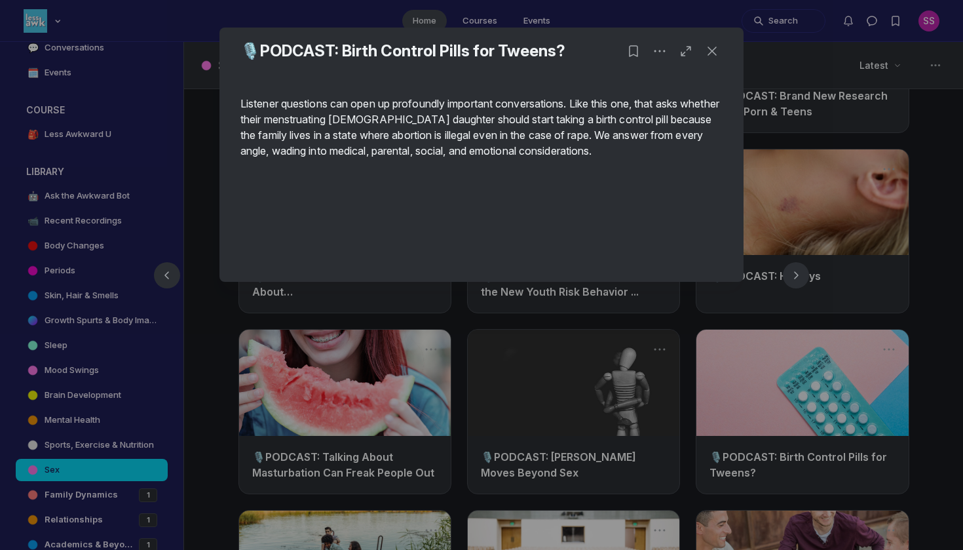
click at [772, 431] on div at bounding box center [481, 275] width 963 height 550
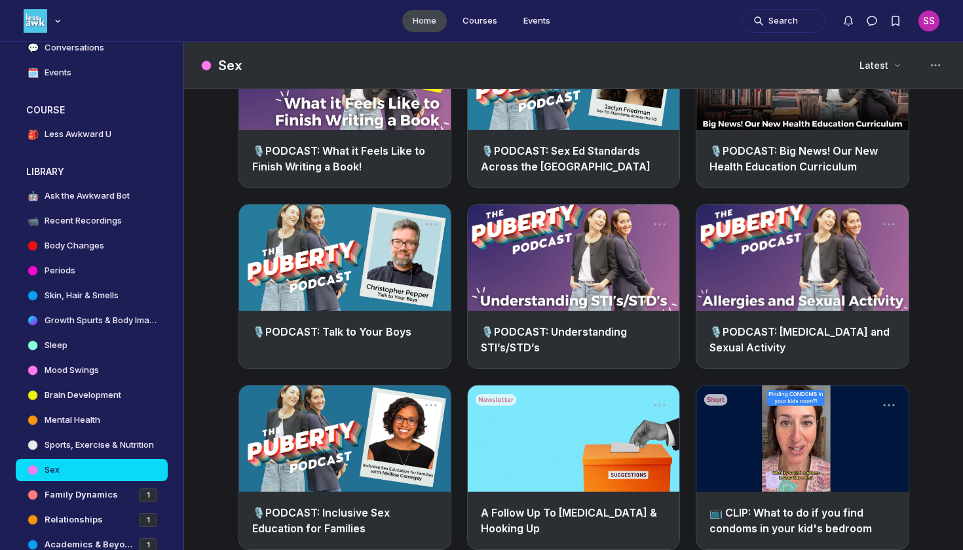
scroll to position [3248, 0]
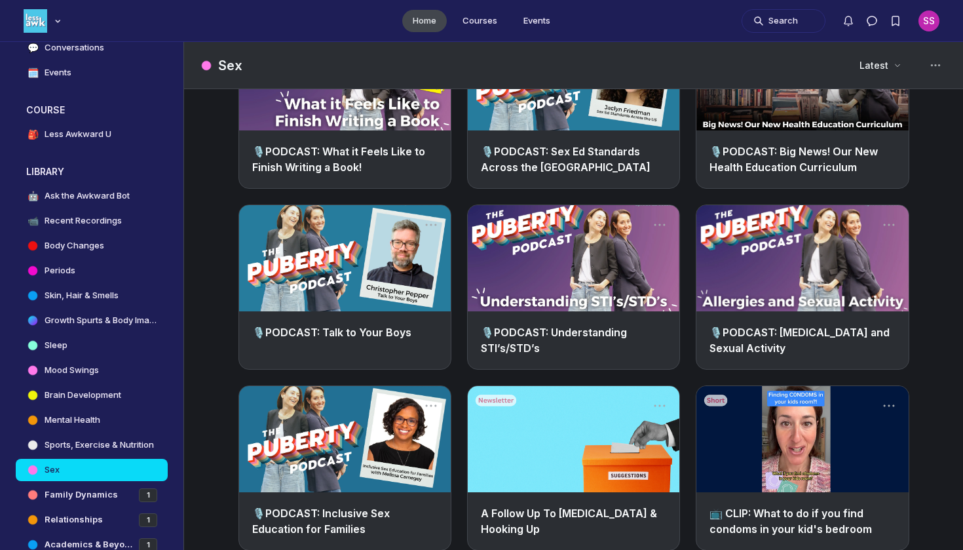
click at [612, 449] on link "Main Content" at bounding box center [574, 439] width 212 height 106
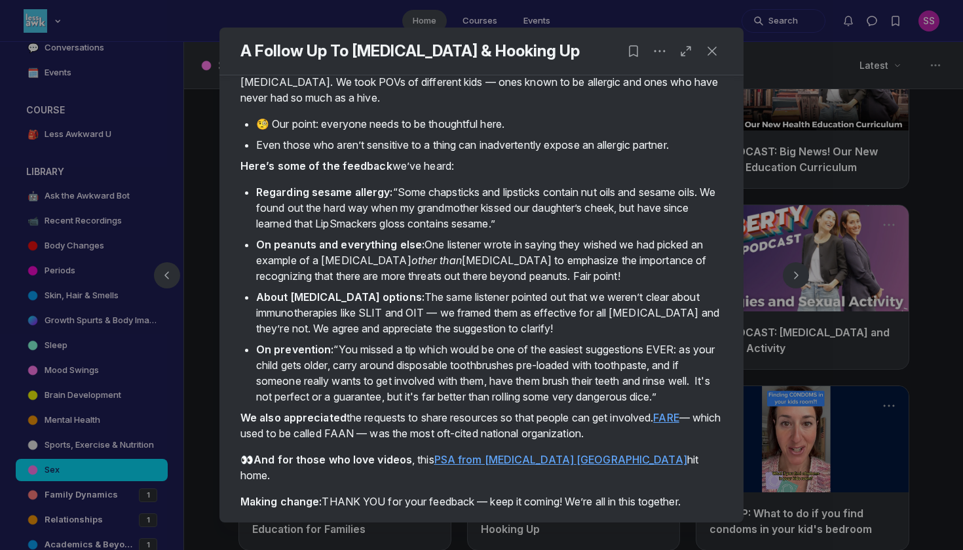
scroll to position [258, 0]
click at [802, 410] on div at bounding box center [481, 275] width 963 height 550
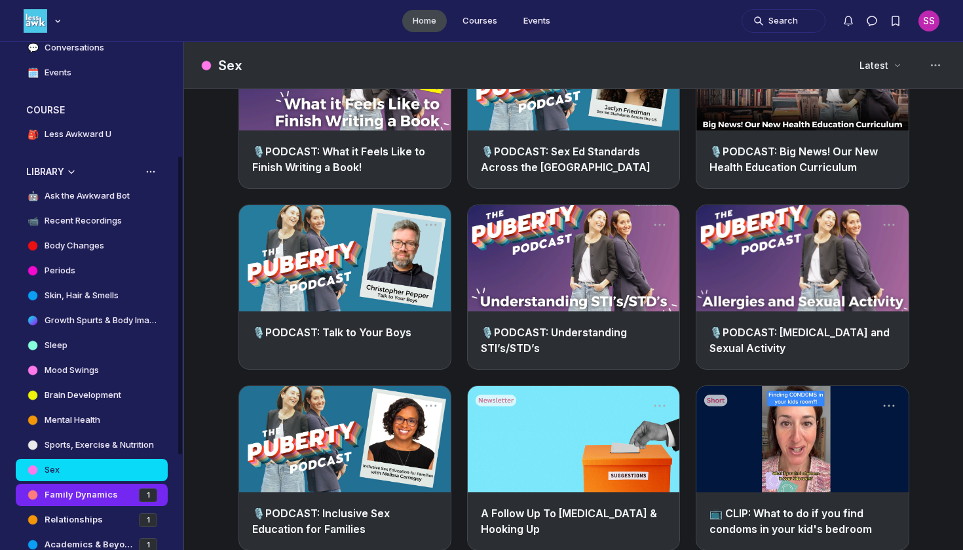
click at [88, 505] on link "Family Dynamics 1" at bounding box center [92, 495] width 152 height 22
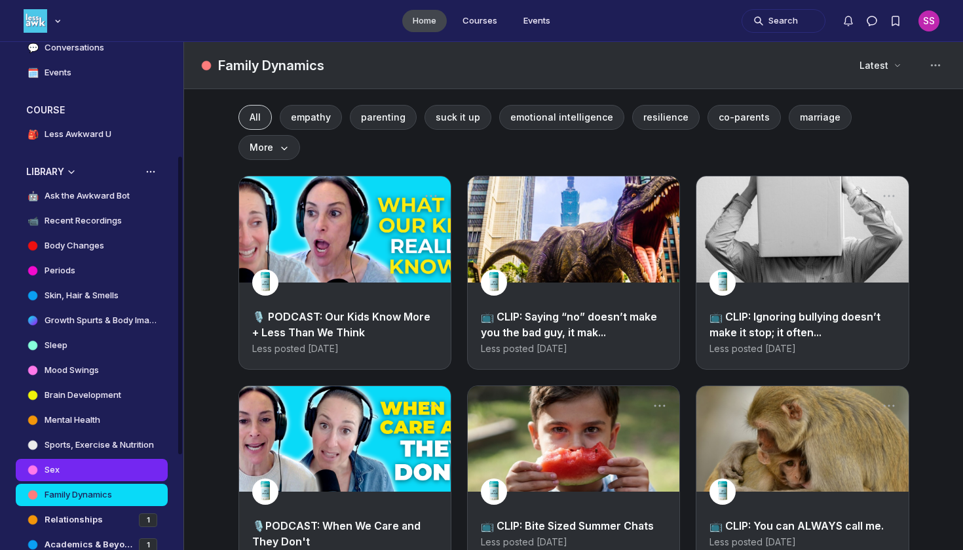
scroll to position [286, 0]
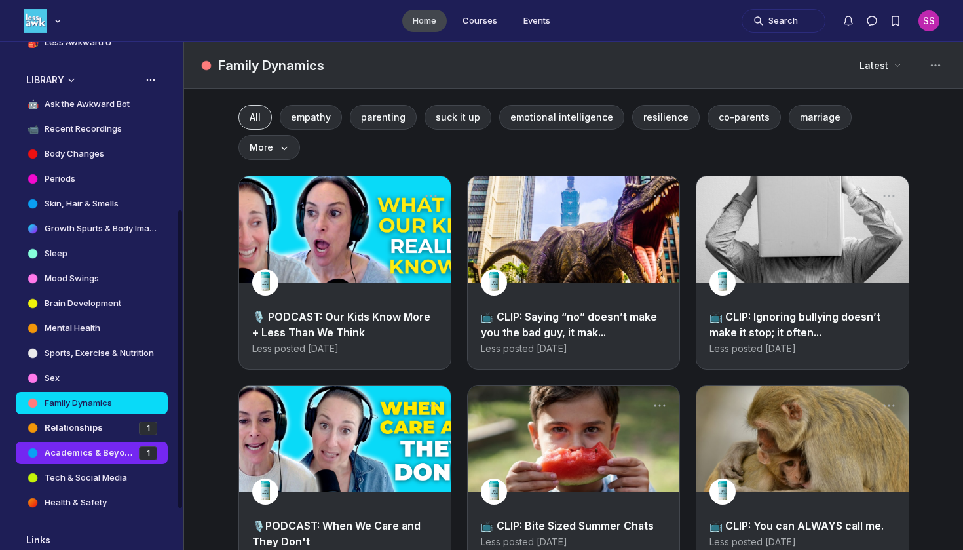
click at [122, 460] on link "Academics & Beyond 1" at bounding box center [92, 453] width 152 height 22
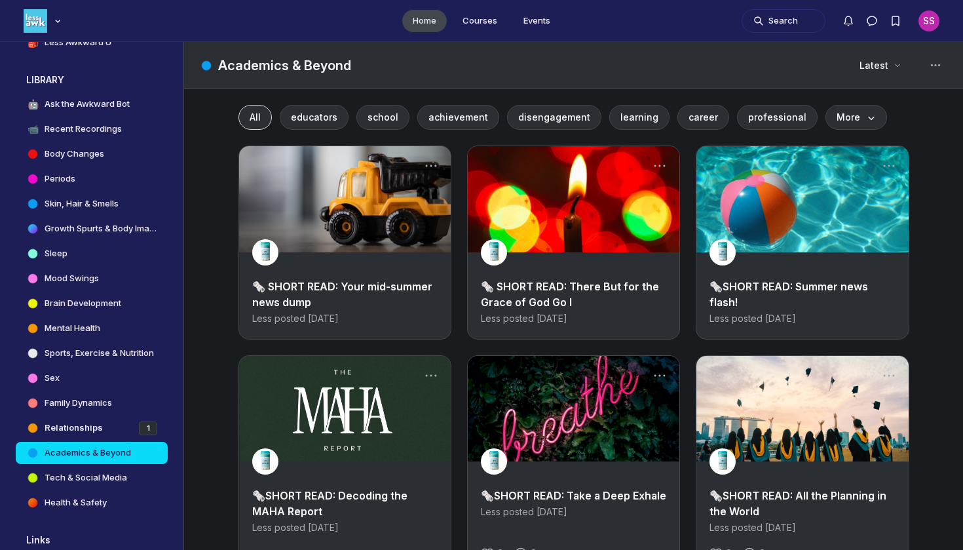
click at [577, 242] on link "Main Content" at bounding box center [574, 199] width 212 height 106
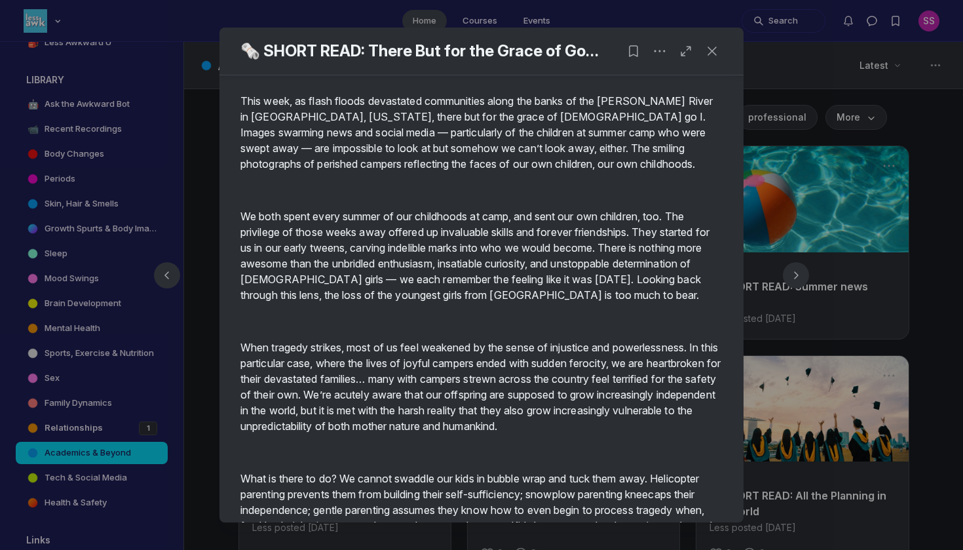
scroll to position [349, 0]
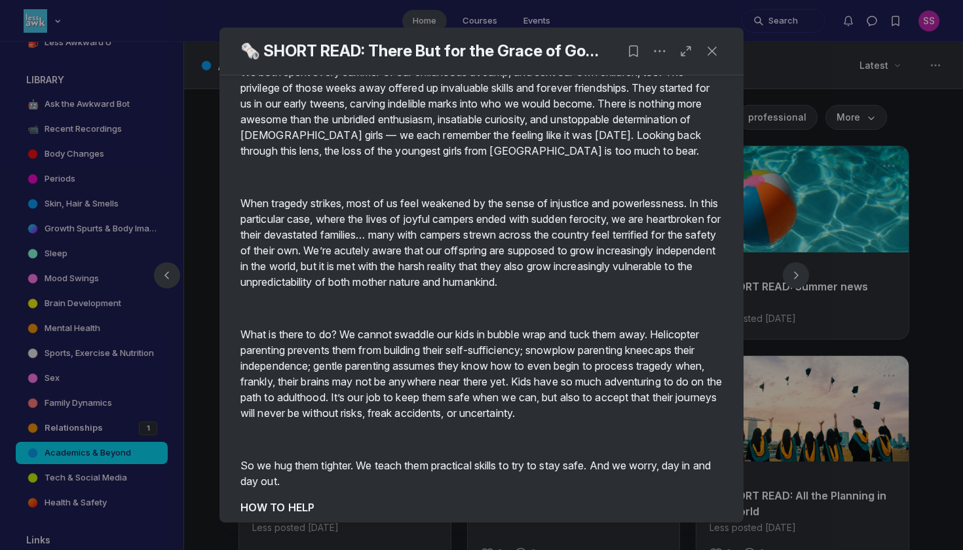
click at [813, 313] on div at bounding box center [481, 275] width 963 height 550
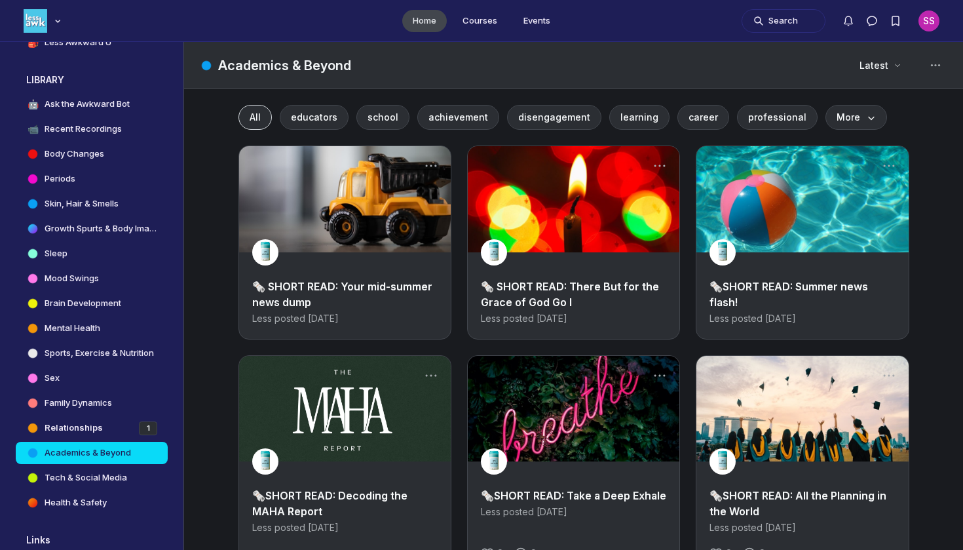
click at [636, 284] on link "🗞️ SHORT READ: There But for the Grace of God Go I" at bounding box center [570, 294] width 178 height 29
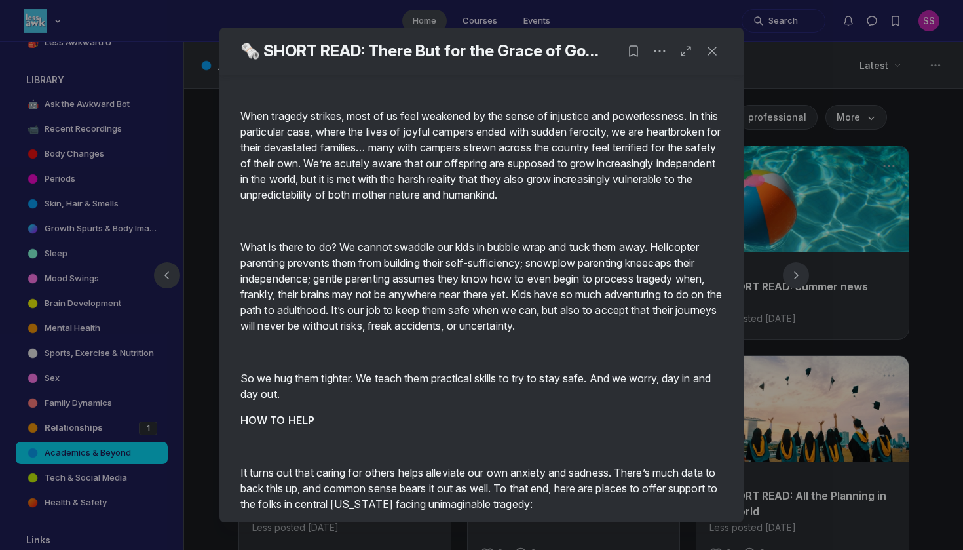
scroll to position [438, 0]
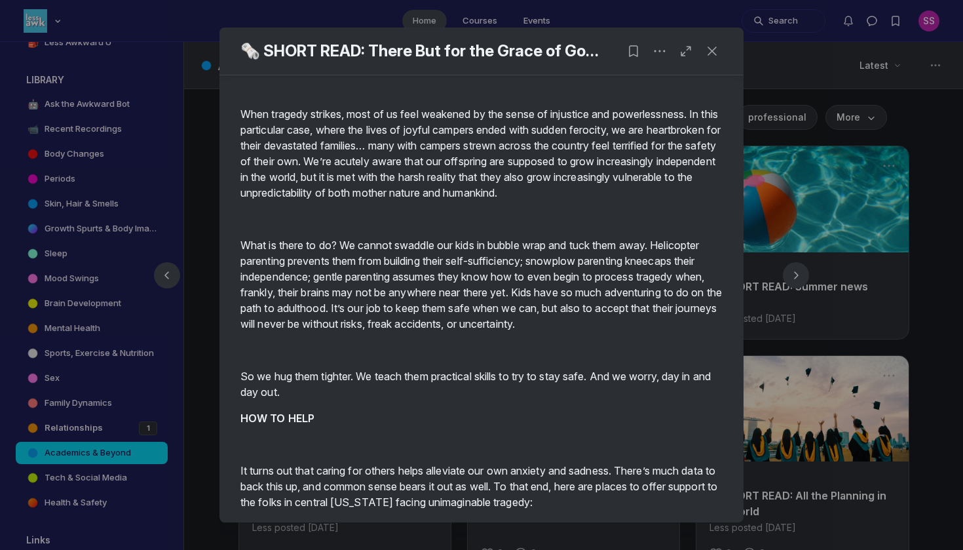
click at [783, 338] on div at bounding box center [481, 275] width 963 height 550
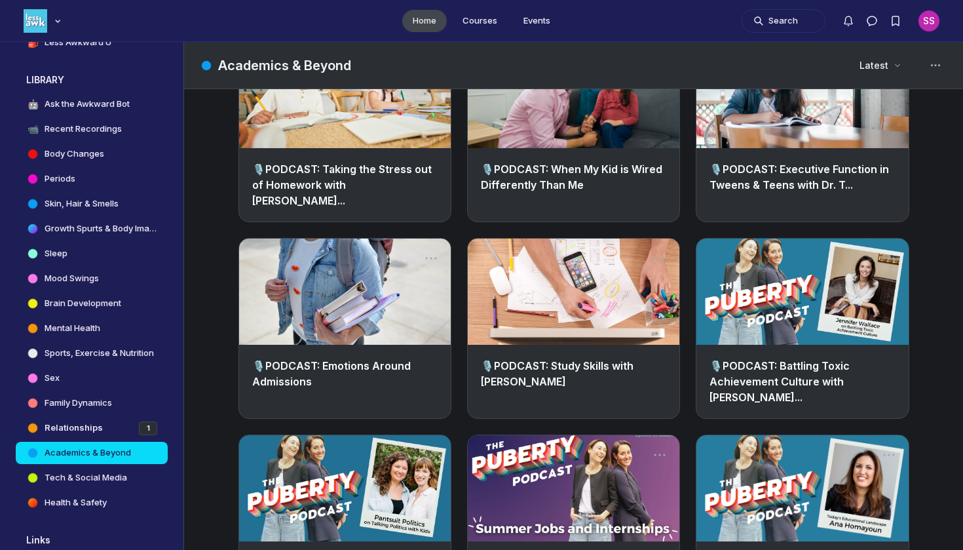
scroll to position [2155, 0]
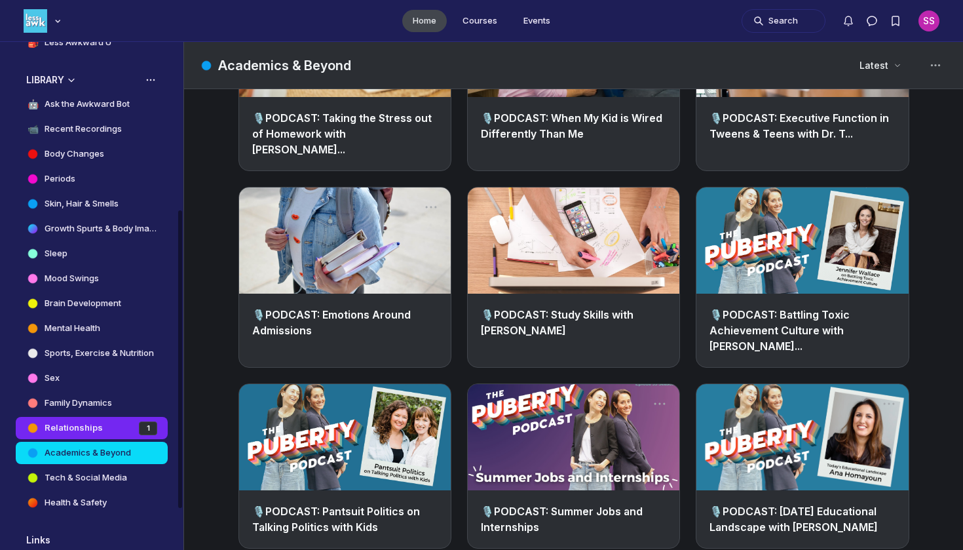
click at [114, 428] on link "Relationships 1" at bounding box center [92, 428] width 152 height 22
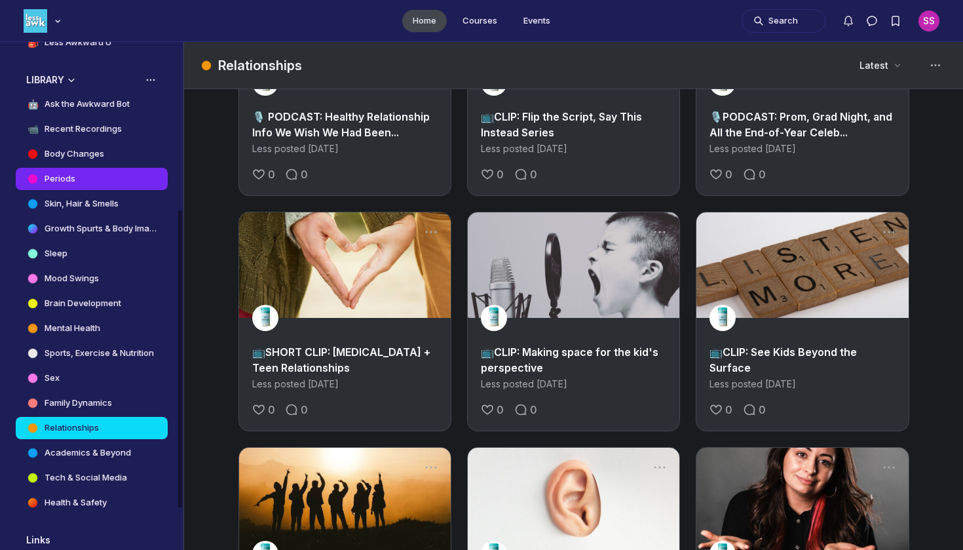
scroll to position [117, 0]
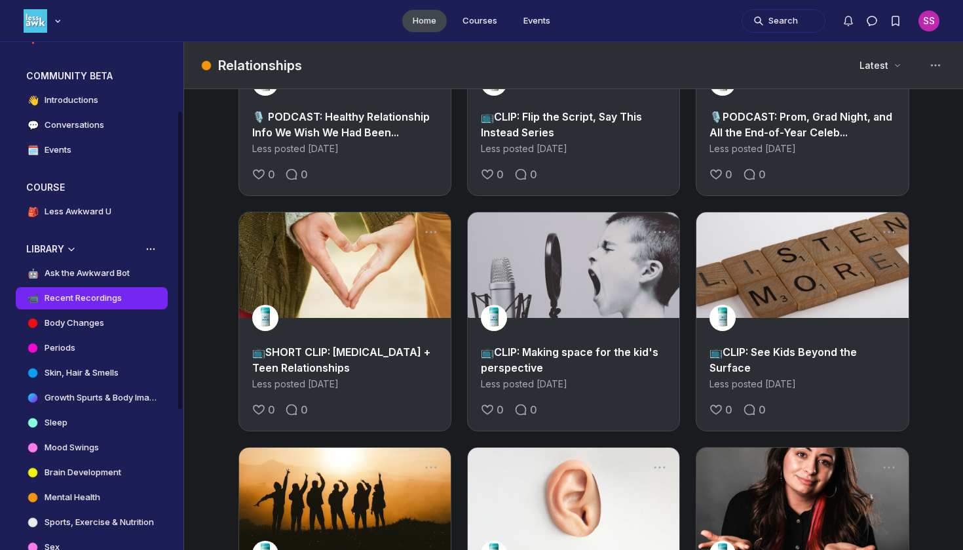
click at [125, 297] on link "📹 Recent Recordings" at bounding box center [92, 298] width 152 height 22
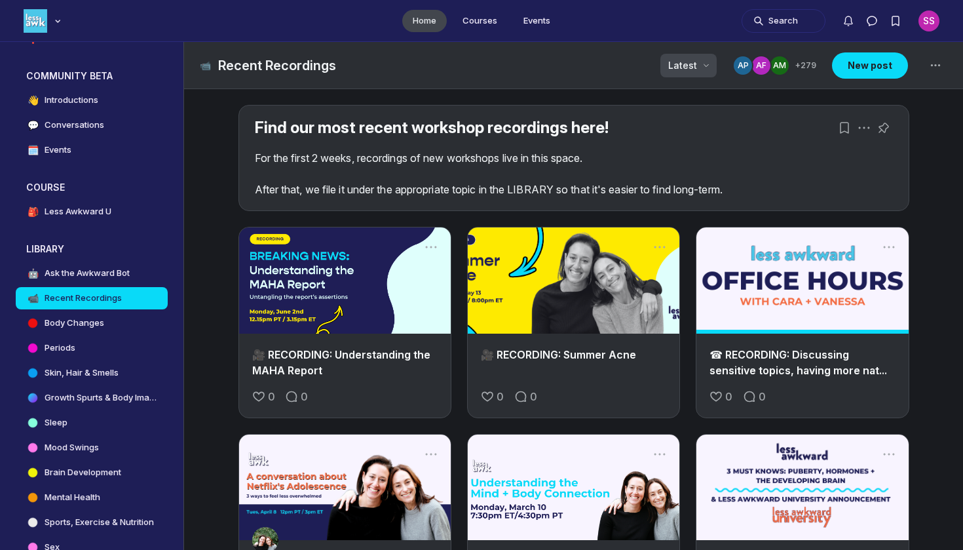
click at [713, 71] on icon "Page Header" at bounding box center [706, 65] width 13 height 13
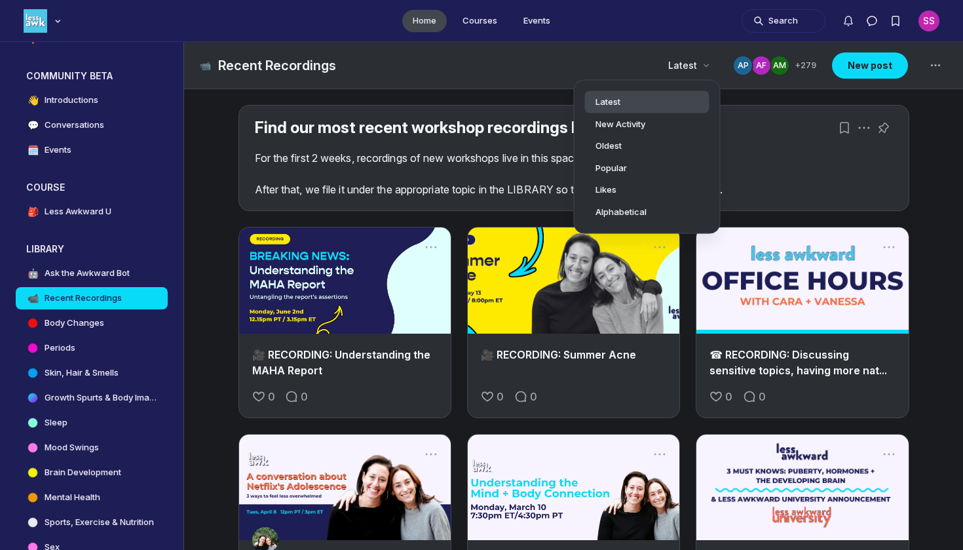
click at [697, 92] on link "Latest" at bounding box center [647, 102] width 125 height 22
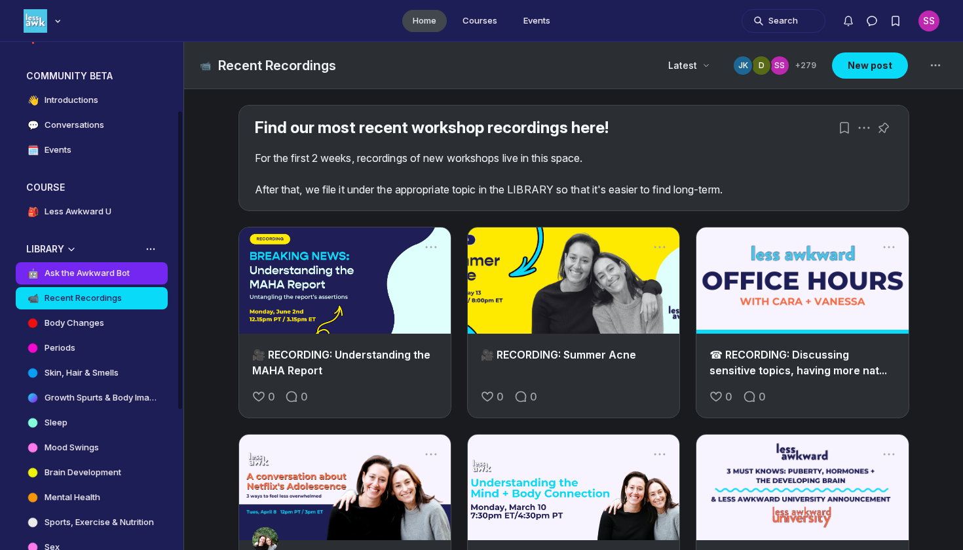
click at [121, 275] on h4 "Ask the Awkward Bot" at bounding box center [87, 273] width 85 height 13
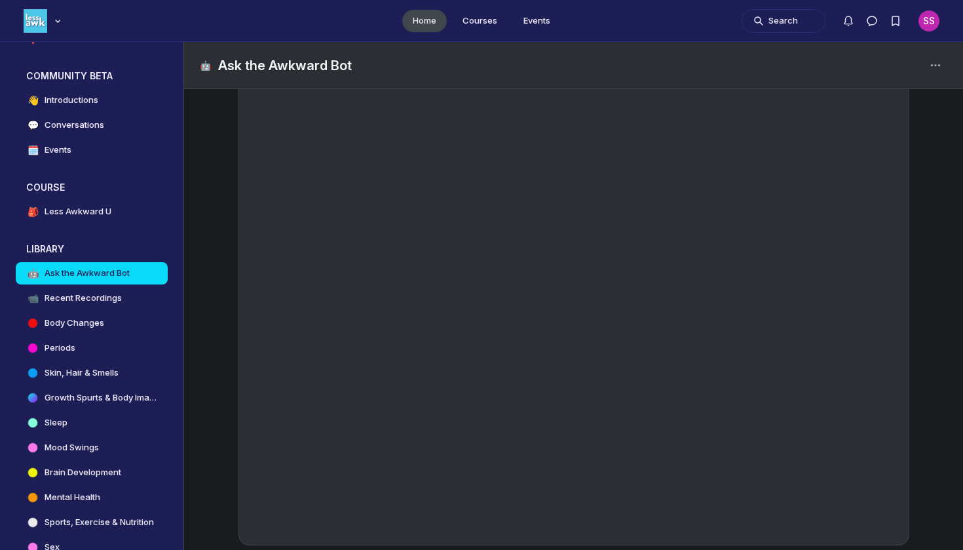
scroll to position [170, 0]
